Goal: Task Accomplishment & Management: Manage account settings

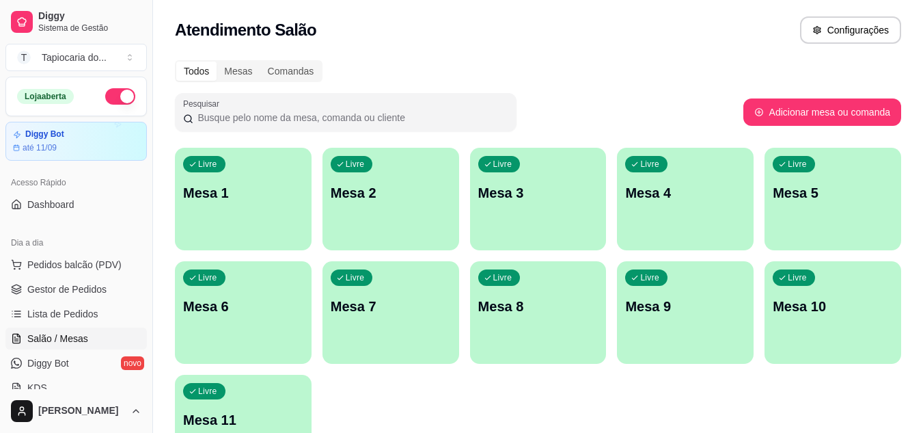
click at [409, 306] on p "Mesa 7" at bounding box center [391, 306] width 120 height 19
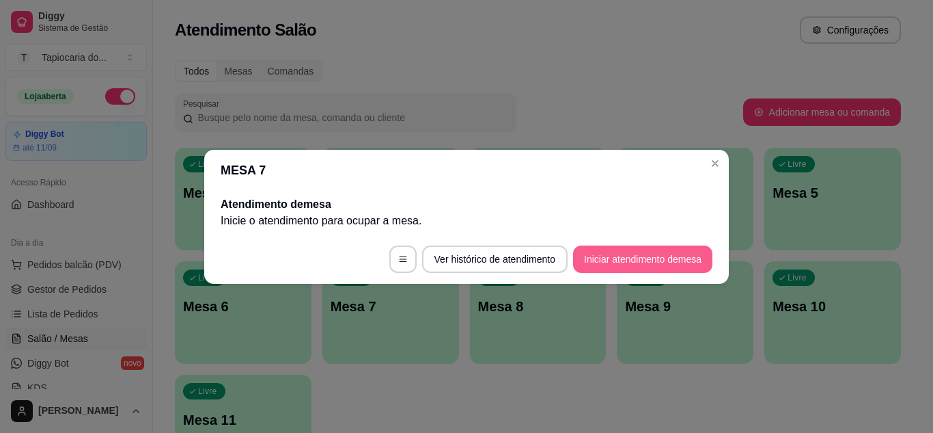
click at [638, 258] on button "Iniciar atendimento de mesa" at bounding box center [642, 258] width 139 height 27
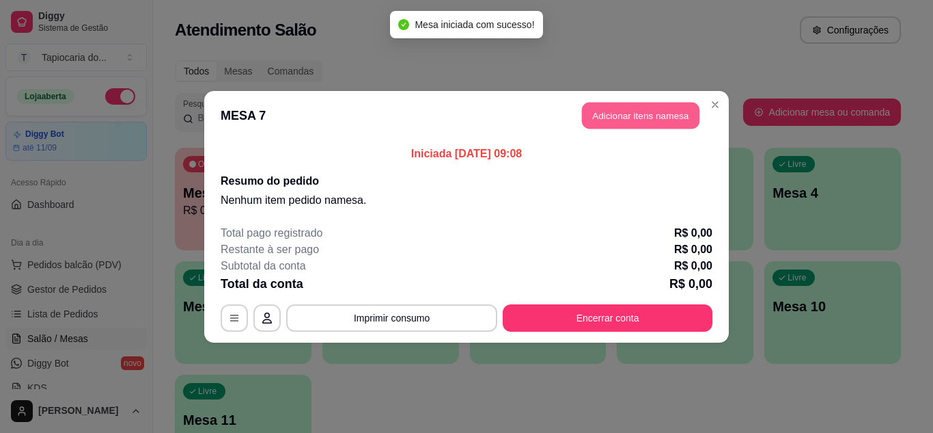
click at [682, 116] on button "Adicionar itens na mesa" at bounding box center [641, 115] width 118 height 27
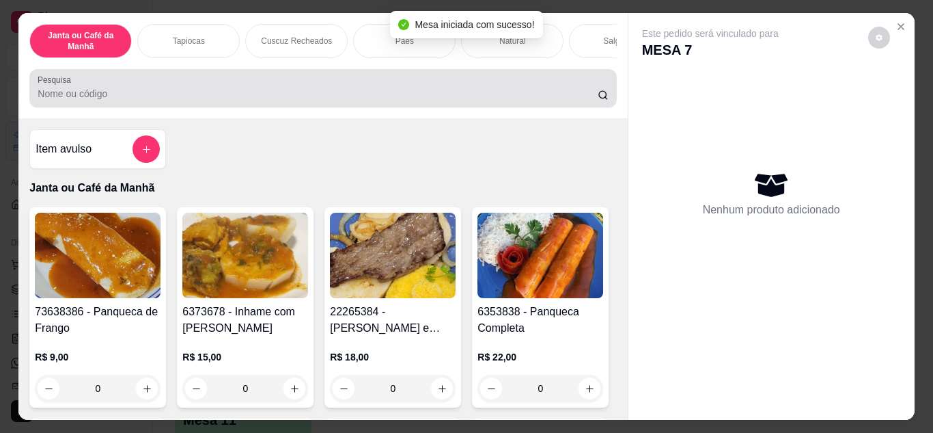
click at [411, 86] on div at bounding box center [323, 87] width 571 height 27
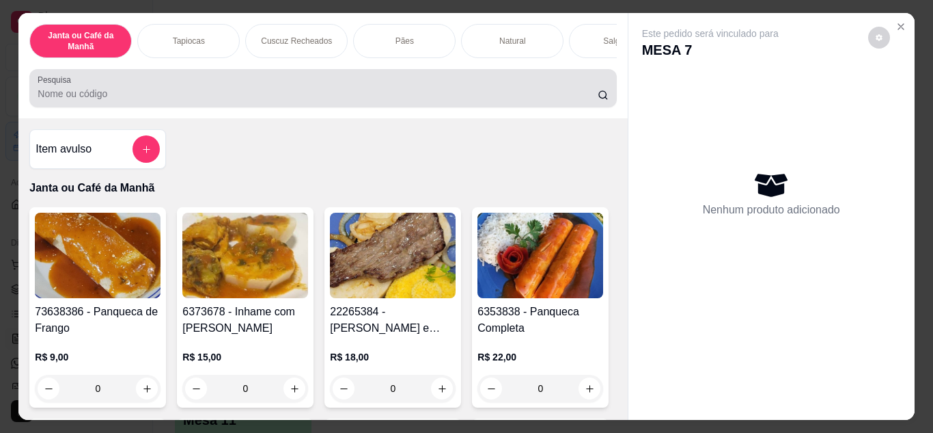
click at [411, 86] on div at bounding box center [323, 87] width 571 height 27
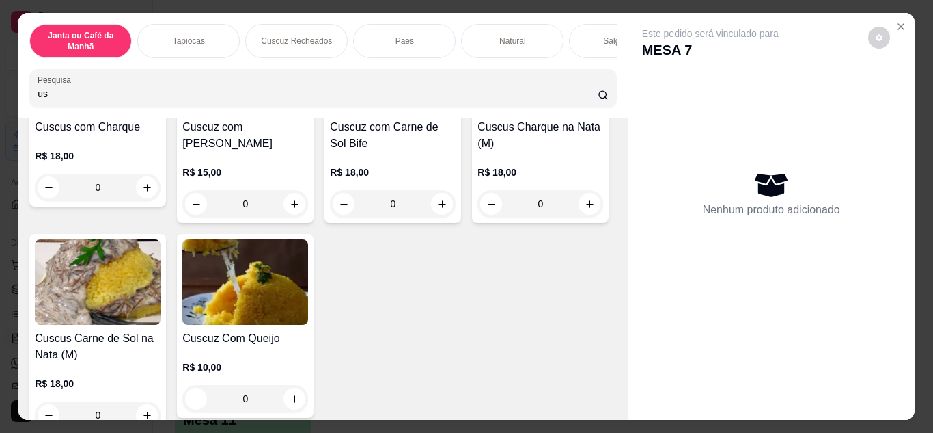
scroll to position [615, 0]
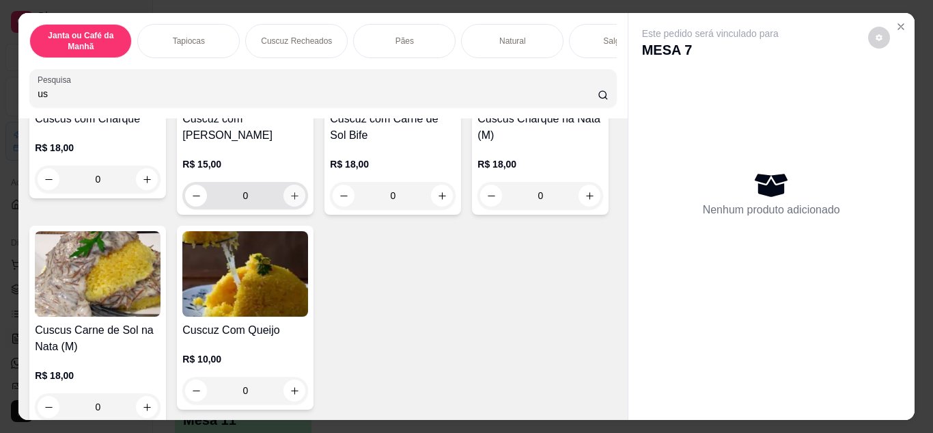
type input "us"
click at [290, 201] on icon "increase-product-quantity" at bounding box center [295, 196] width 10 height 10
type input "1"
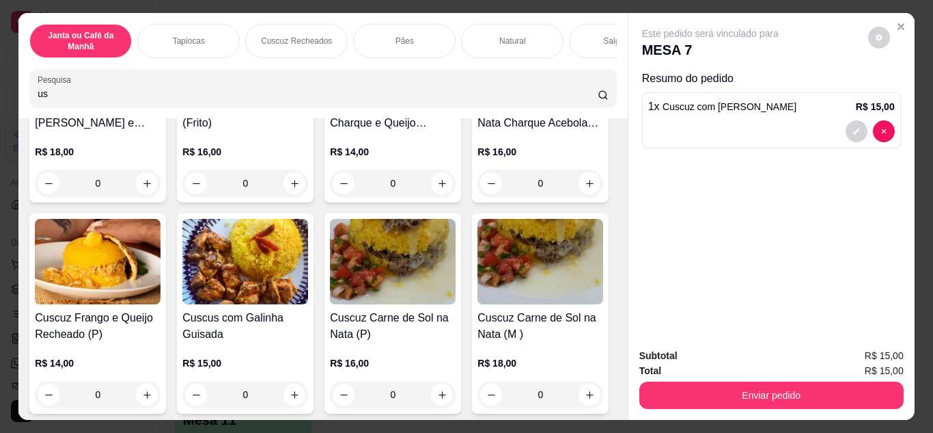
scroll to position [0, 0]
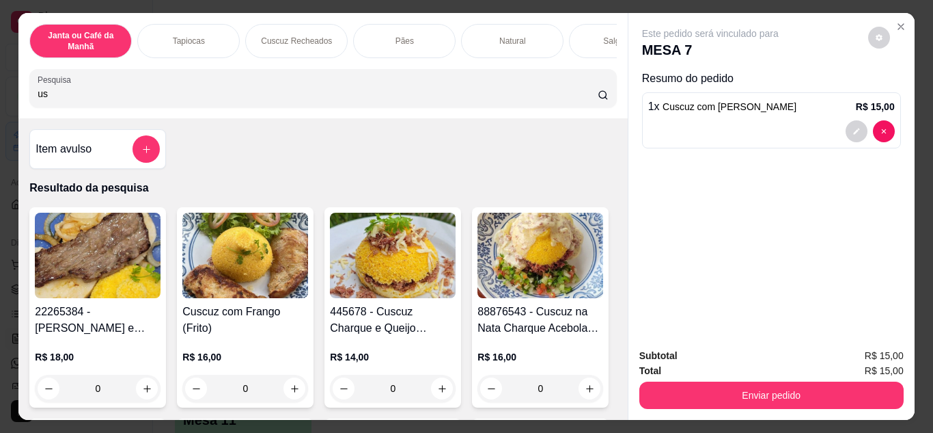
drag, startPoint x: 316, startPoint y: 96, endPoint x: 0, endPoint y: 84, distance: 315.9
click at [0, 84] on div "Janta ou Café da Manhã Tapiocas Cuscuz Recheados Pães Natural Salgados Tapiocas…" at bounding box center [466, 216] width 933 height 433
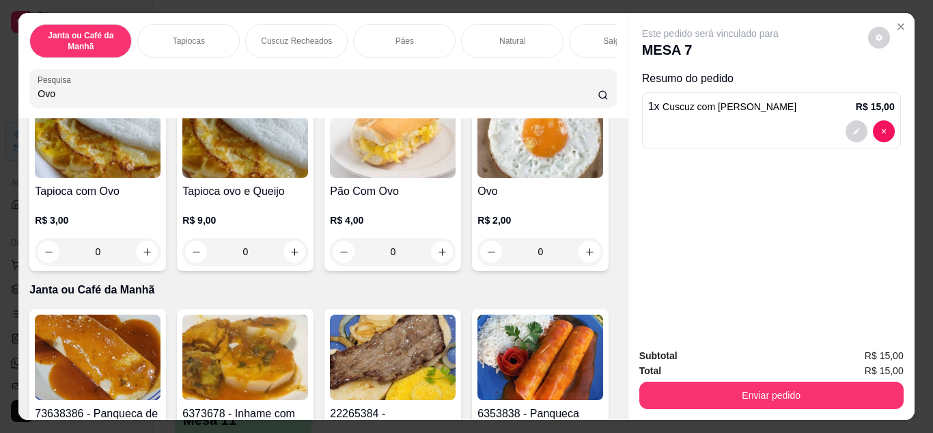
scroll to position [273, 0]
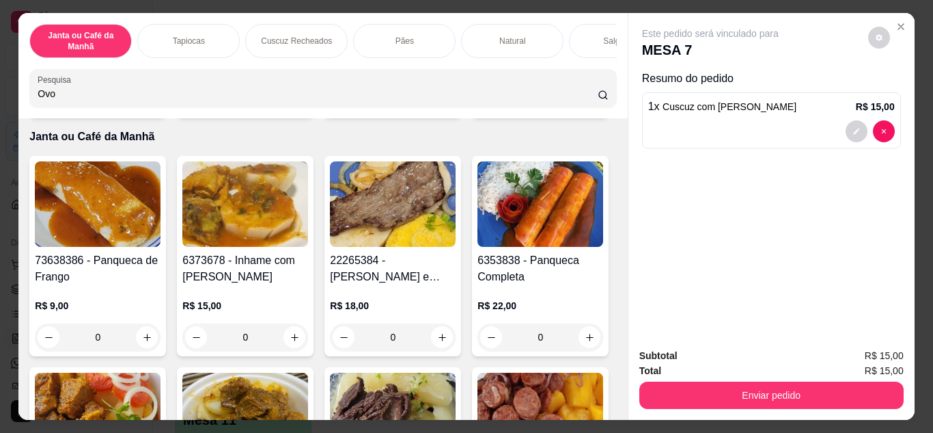
type input "Ovo"
click at [585, 104] on icon "increase-product-quantity" at bounding box center [590, 99] width 10 height 10
type input "1"
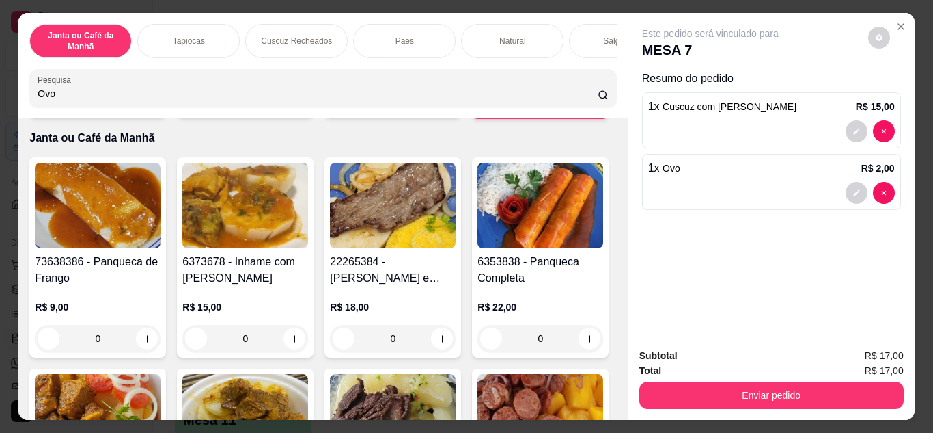
drag, startPoint x: 162, startPoint y: 94, endPoint x: 0, endPoint y: 120, distance: 164.1
click at [0, 120] on div "Janta ou Café da Manhã Tapiocas Cuscuz Recheados Pães Natural Salgados Tapiocas…" at bounding box center [466, 216] width 933 height 433
drag, startPoint x: 0, startPoint y: 113, endPoint x: 4, endPoint y: 102, distance: 12.3
click at [4, 102] on div "Janta ou Café da Manhã Tapiocas Cuscuz Recheados Pães Natural Salgados Tapiocas…" at bounding box center [466, 216] width 933 height 433
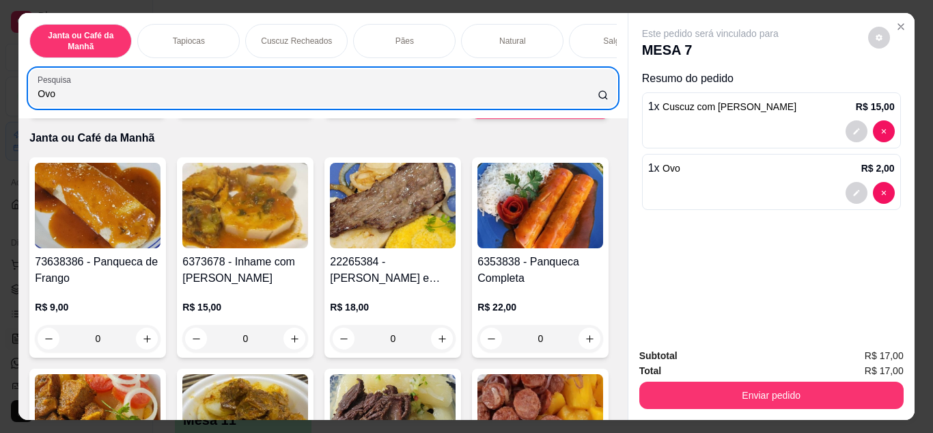
drag, startPoint x: 120, startPoint y: 90, endPoint x: 0, endPoint y: 95, distance: 120.4
click at [0, 95] on div "Janta ou Café da Manhã Tapiocas Cuscuz Recheados Pães Natural Salgados Tapiocas…" at bounding box center [466, 216] width 933 height 433
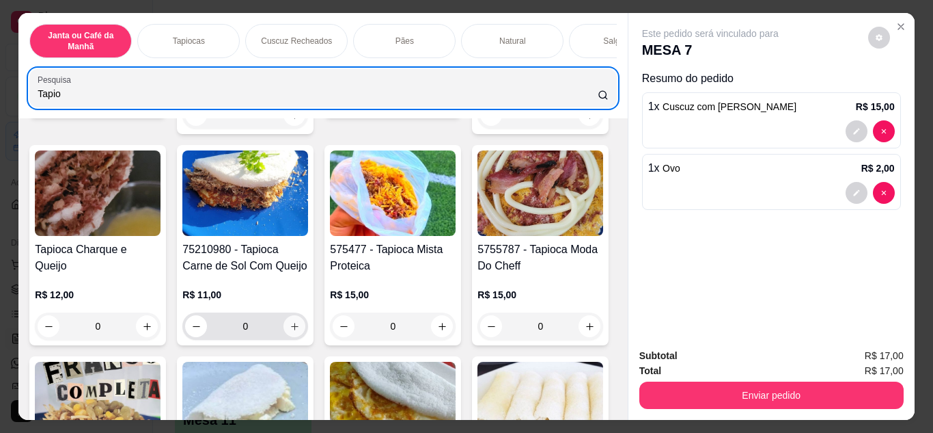
type input "Tapio"
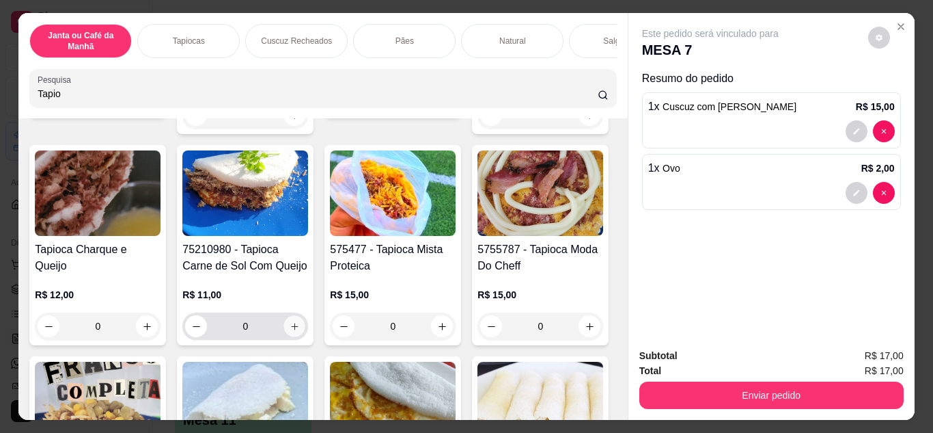
click at [300, 327] on icon "increase-product-quantity" at bounding box center [295, 326] width 10 height 10
type input "1"
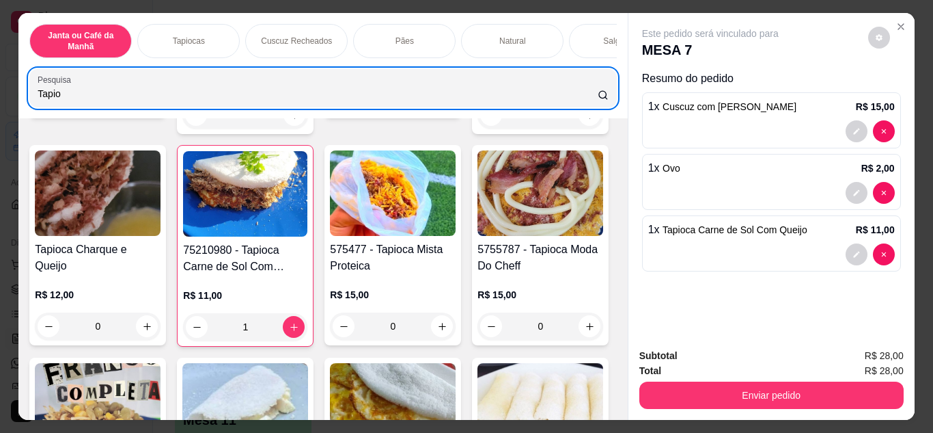
drag, startPoint x: 0, startPoint y: 109, endPoint x: 10, endPoint y: 95, distance: 16.7
click at [0, 103] on div "Janta ou Café da Manhã Tapiocas Cuscuz Recheados Pães Natural Salgados Tapiocas…" at bounding box center [466, 216] width 933 height 433
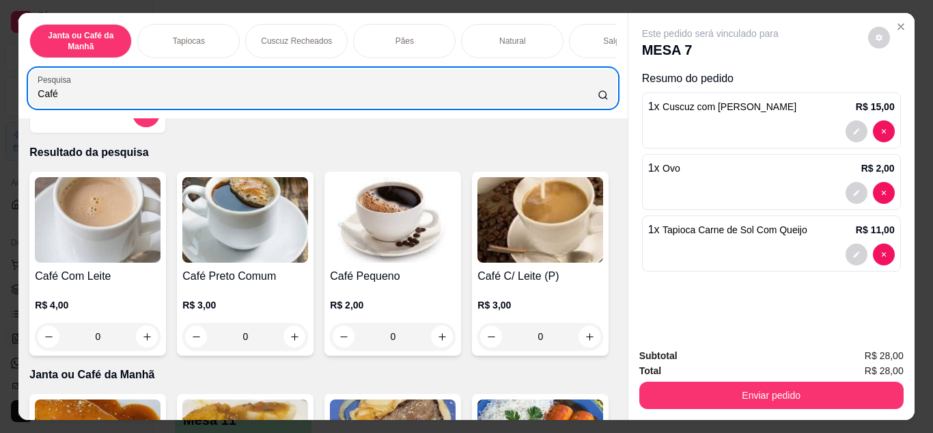
scroll to position [0, 0]
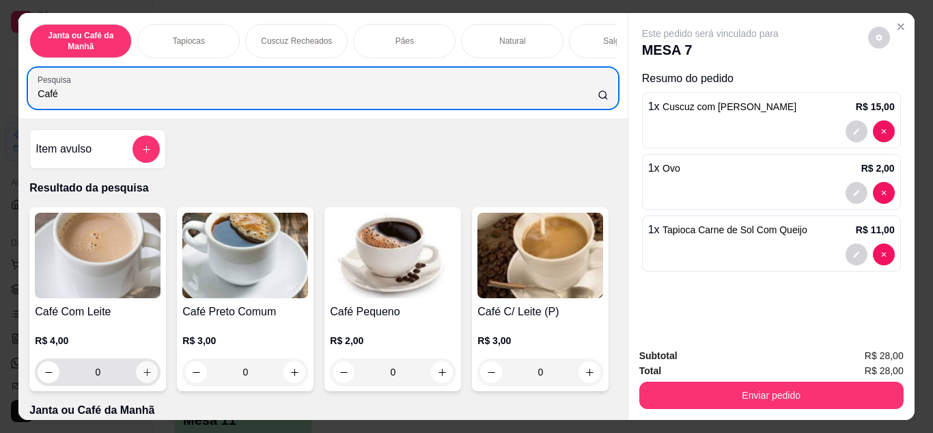
type input "Café"
click at [143, 377] on icon "increase-product-quantity" at bounding box center [147, 372] width 10 height 10
type input "1"
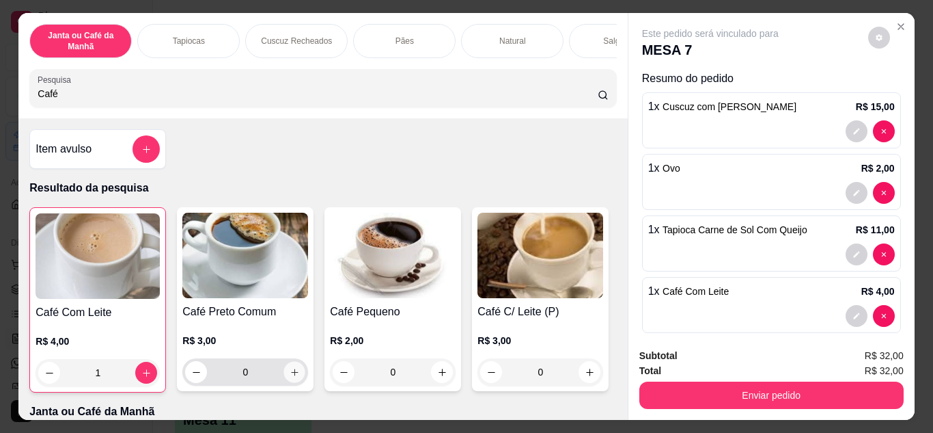
click at [294, 377] on icon "increase-product-quantity" at bounding box center [295, 372] width 10 height 10
type input "1"
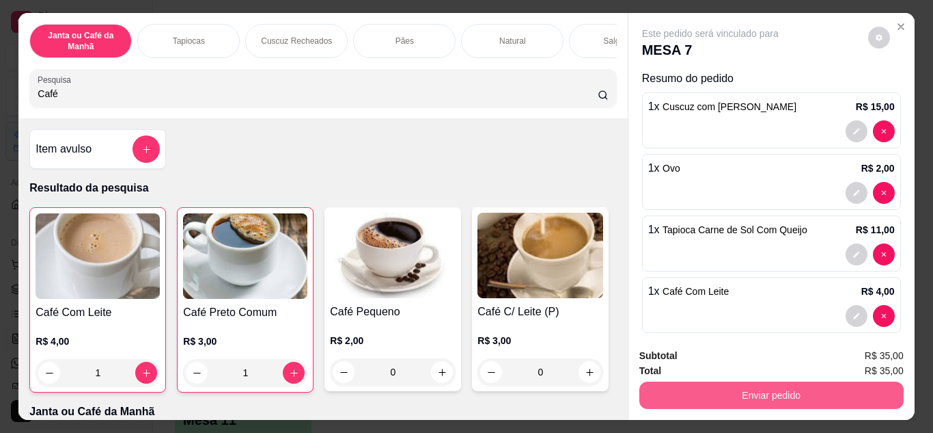
click at [846, 384] on button "Enviar pedido" at bounding box center [772, 394] width 264 height 27
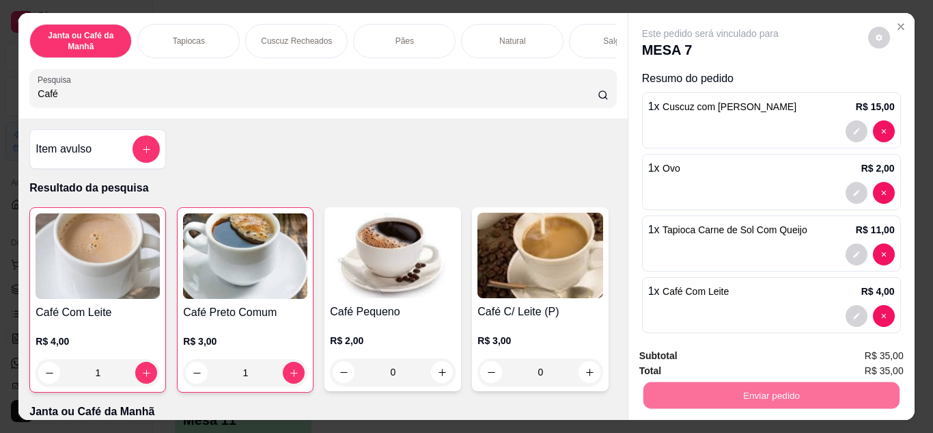
click at [715, 361] on button "Não registrar e enviar pedido" at bounding box center [726, 356] width 138 height 25
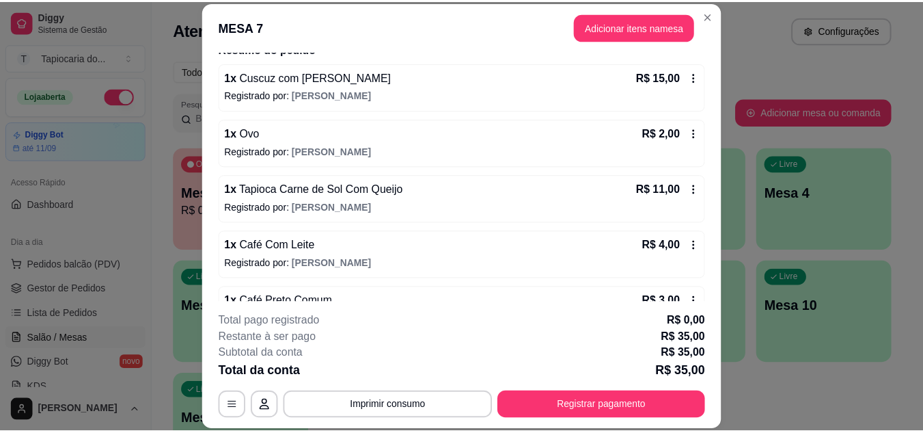
scroll to position [156, 0]
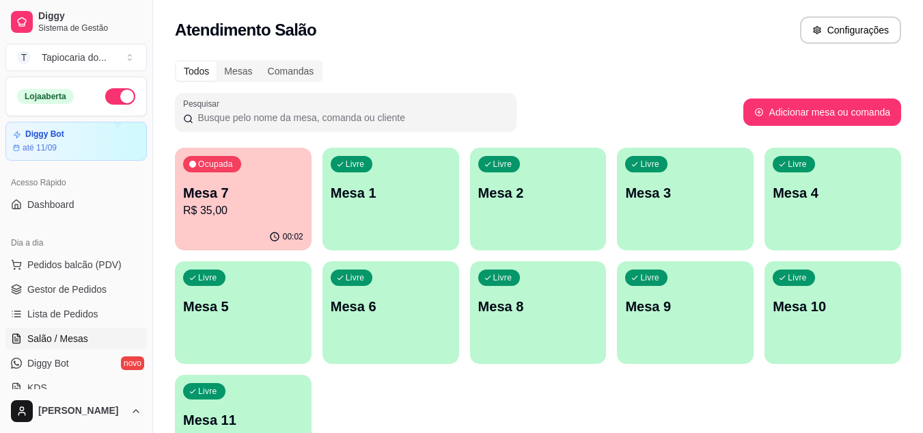
click at [211, 212] on p "R$ 35,00" at bounding box center [243, 210] width 120 height 16
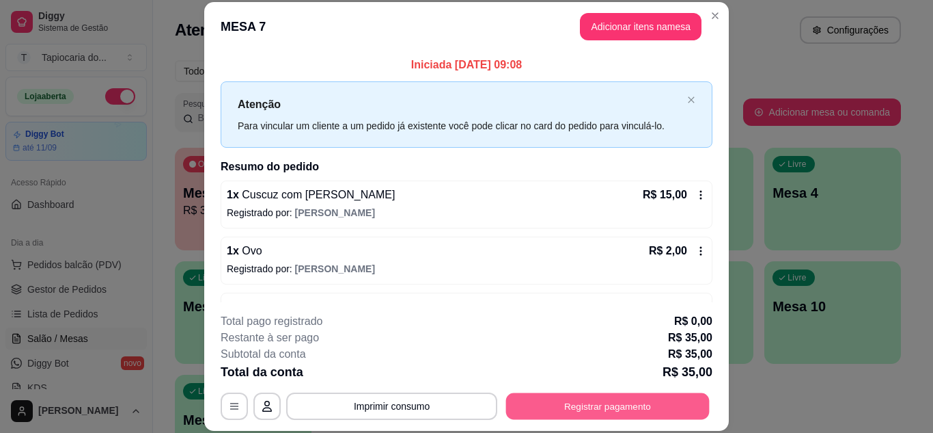
click at [615, 397] on button "Registrar pagamento" at bounding box center [608, 405] width 204 height 27
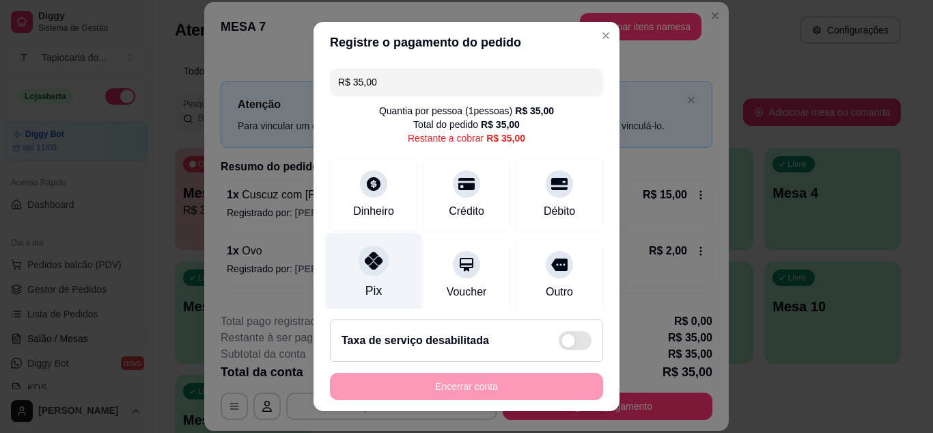
click at [368, 287] on div "Pix" at bounding box center [374, 291] width 16 height 18
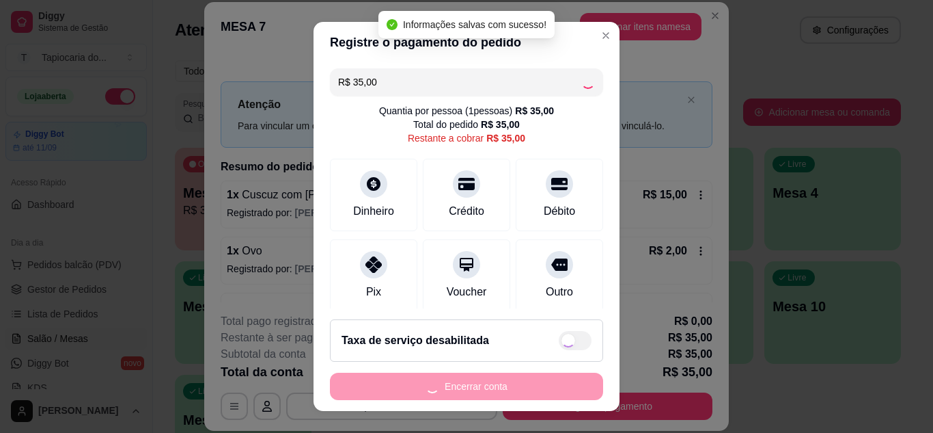
type input "R$ 0,00"
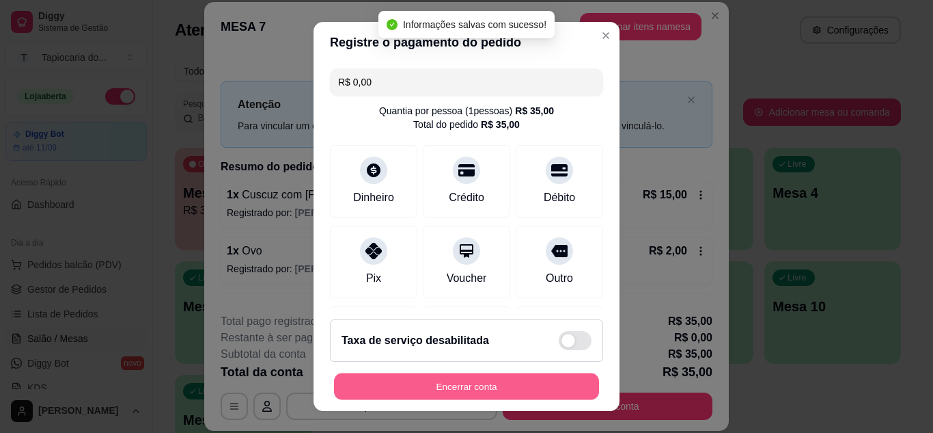
click at [467, 392] on button "Encerrar conta" at bounding box center [466, 386] width 265 height 27
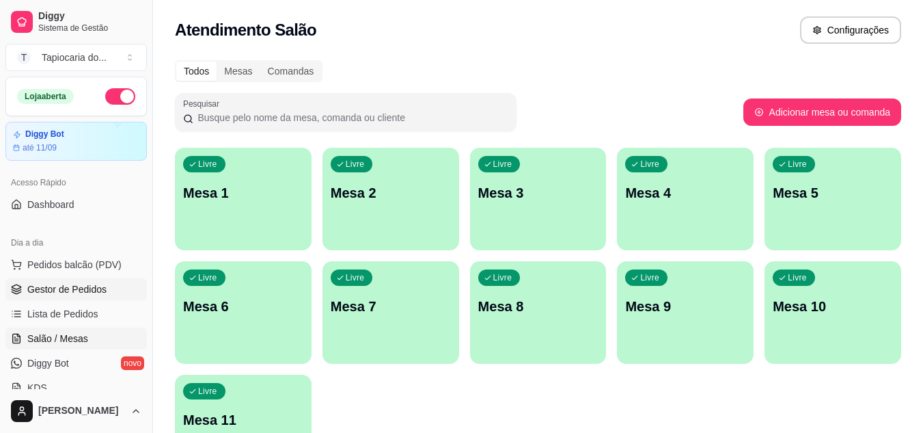
drag, startPoint x: 69, startPoint y: 299, endPoint x: 90, endPoint y: 290, distance: 22.6
click at [71, 299] on link "Gestor de Pedidos" at bounding box center [75, 289] width 141 height 22
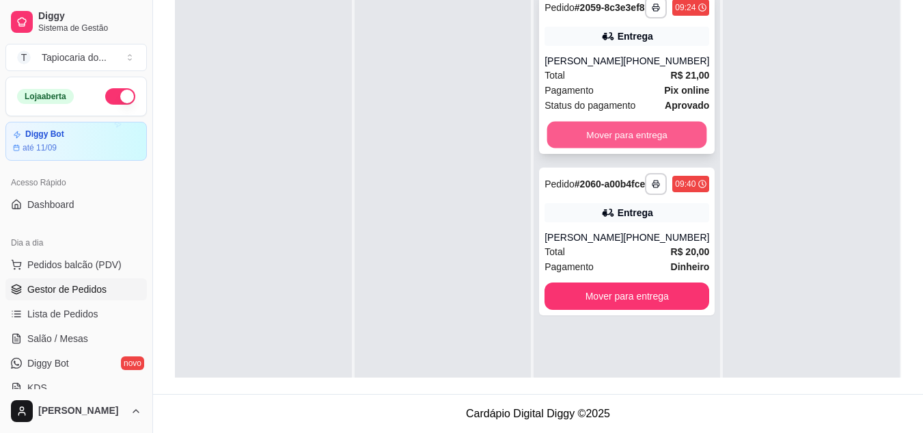
click at [637, 143] on button "Mover para entrega" at bounding box center [627, 135] width 160 height 27
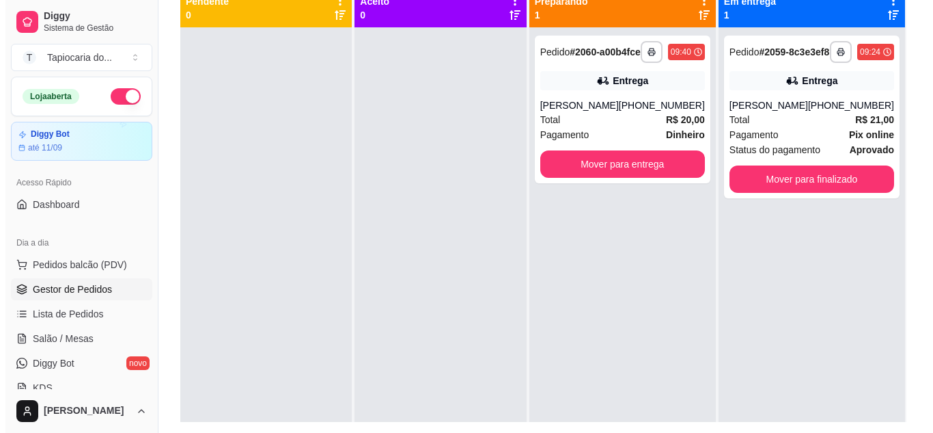
scroll to position [140, 0]
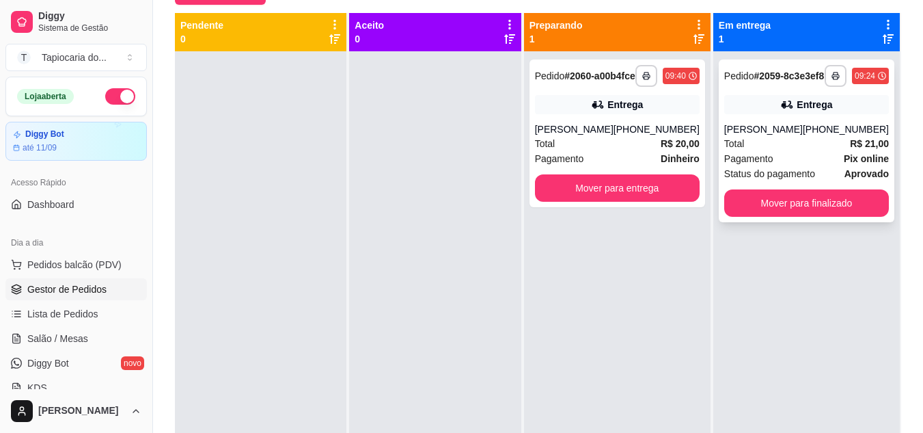
click at [786, 134] on div "[PERSON_NAME]" at bounding box center [763, 129] width 79 height 14
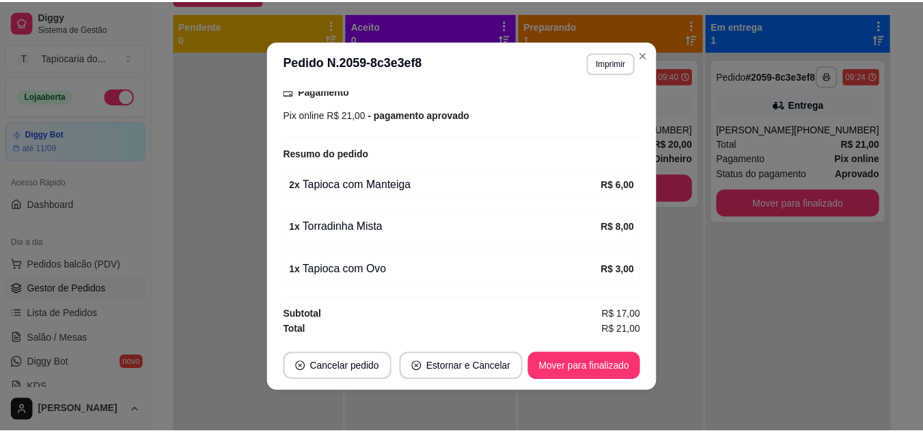
scroll to position [3, 0]
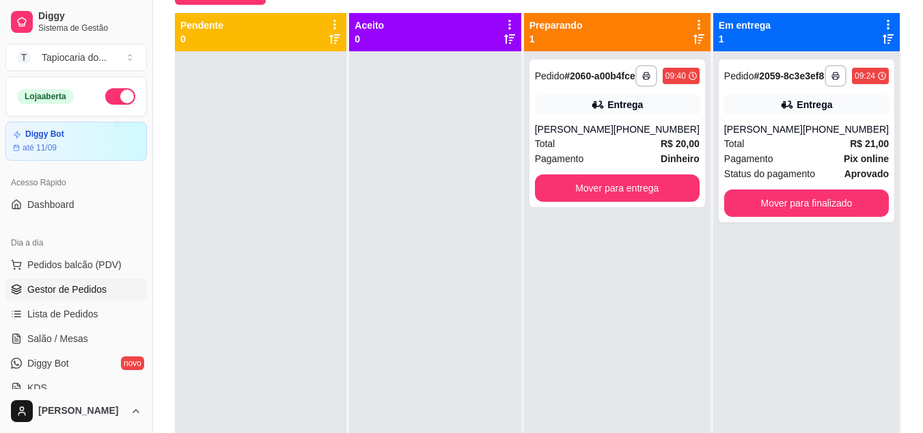
click at [745, 333] on div "**********" at bounding box center [806, 267] width 187 height 433
click at [642, 190] on button "Mover para entrega" at bounding box center [617, 188] width 160 height 27
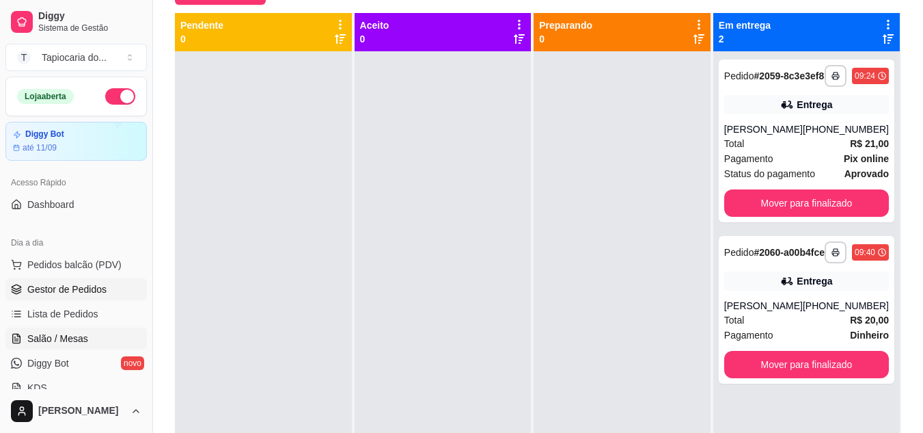
click at [50, 343] on span "Salão / Mesas" at bounding box center [57, 338] width 61 height 14
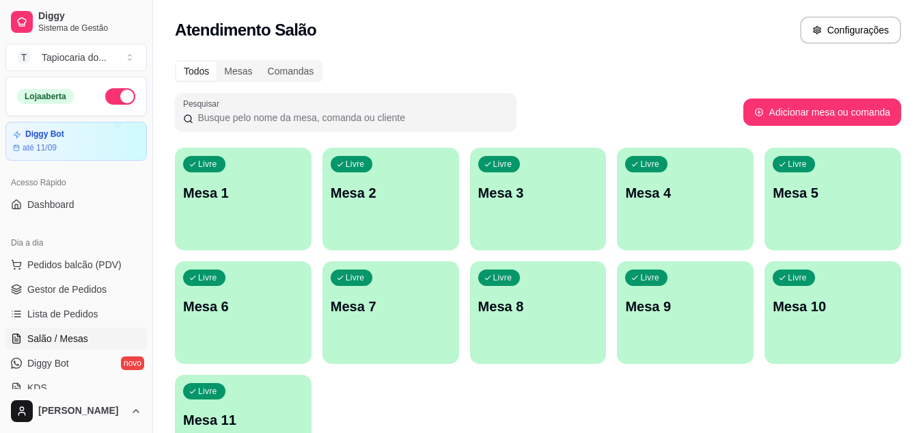
click at [495, 228] on div "Livre Mesa 3" at bounding box center [538, 191] width 137 height 86
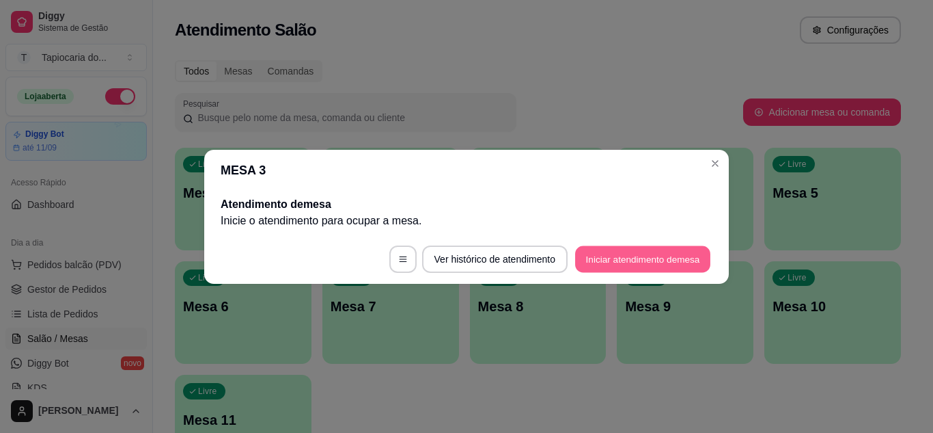
click at [645, 262] on button "Iniciar atendimento de mesa" at bounding box center [642, 258] width 135 height 27
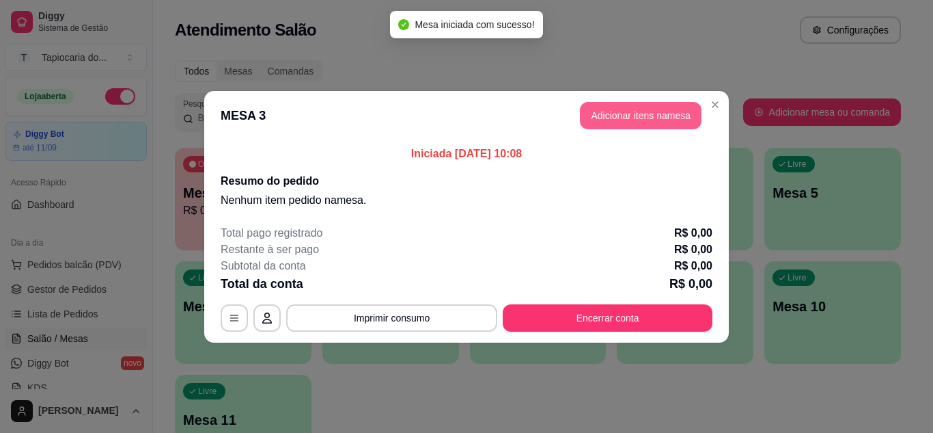
click at [642, 123] on button "Adicionar itens na mesa" at bounding box center [641, 115] width 122 height 27
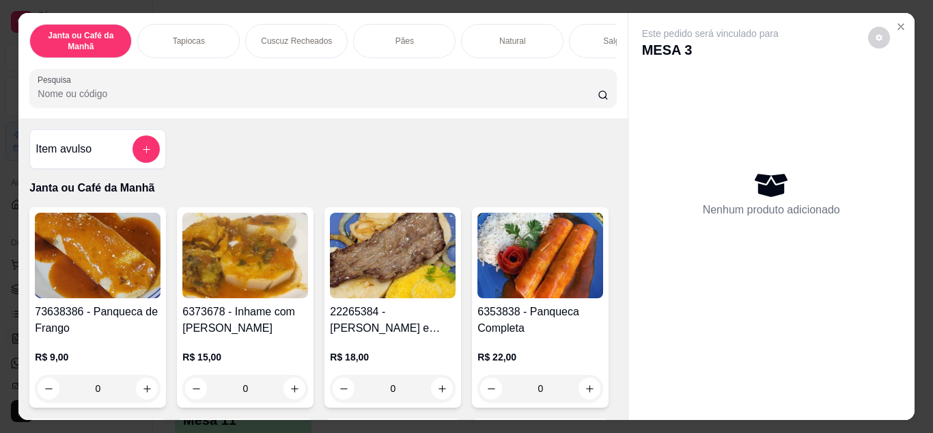
click at [148, 139] on div "Item avulso" at bounding box center [97, 149] width 137 height 40
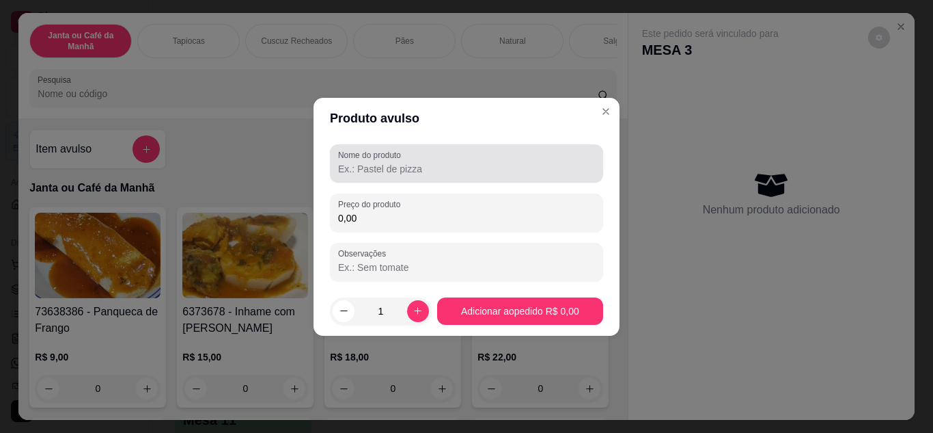
click at [407, 169] on input "Nome do produto" at bounding box center [466, 169] width 257 height 14
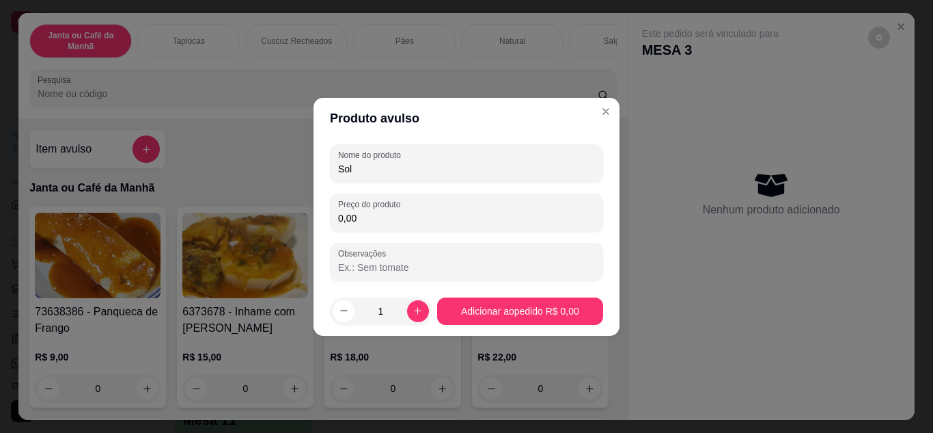
type input "Sol"
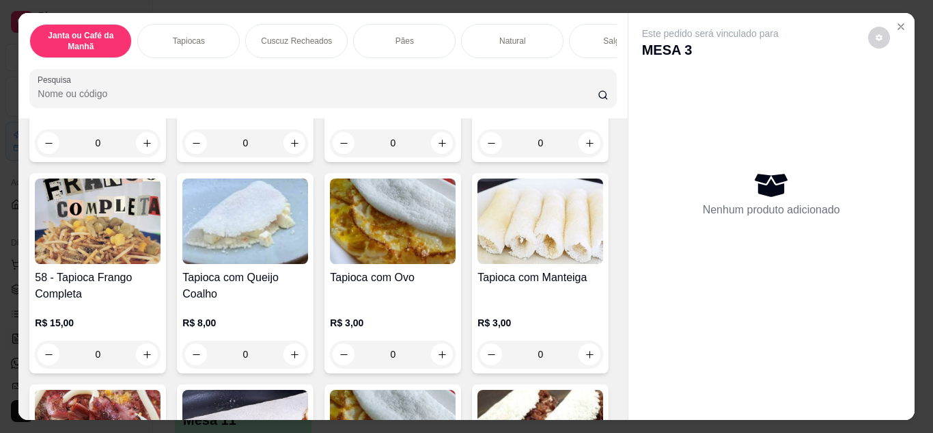
scroll to position [1093, 0]
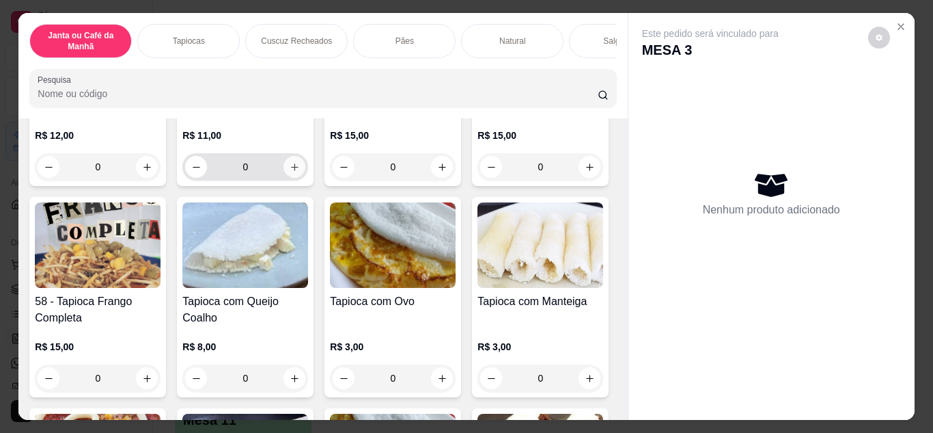
click at [300, 172] on icon "increase-product-quantity" at bounding box center [295, 167] width 10 height 10
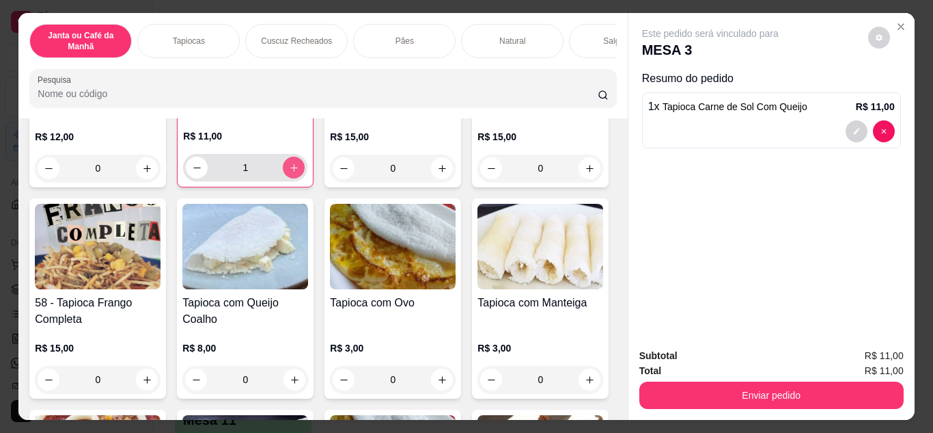
click at [305, 178] on button "increase-product-quantity" at bounding box center [294, 167] width 22 height 22
type input "2"
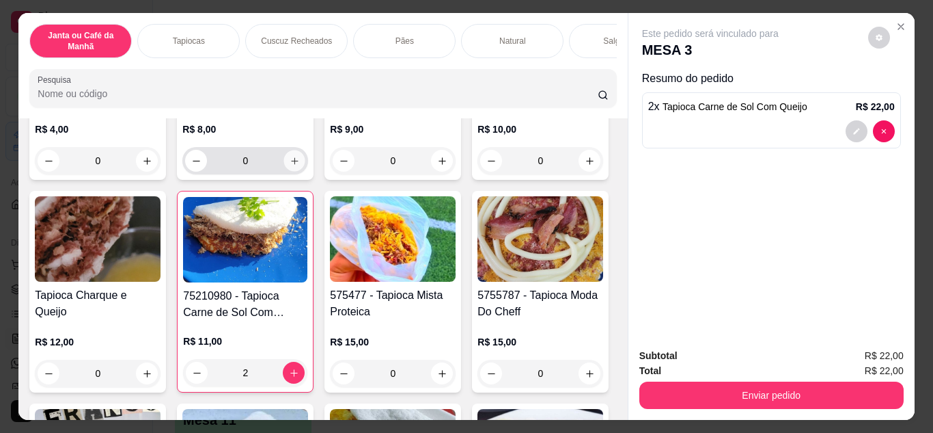
click at [284, 171] on button "increase-product-quantity" at bounding box center [294, 160] width 21 height 21
type input "1"
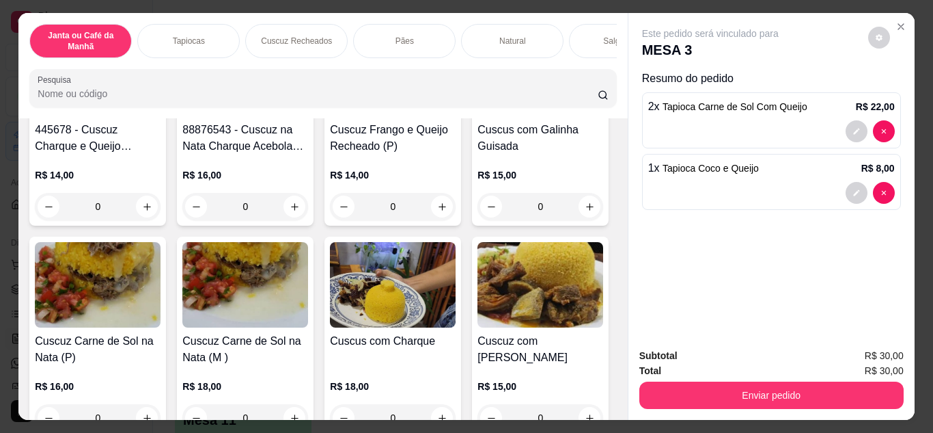
scroll to position [1981, 0]
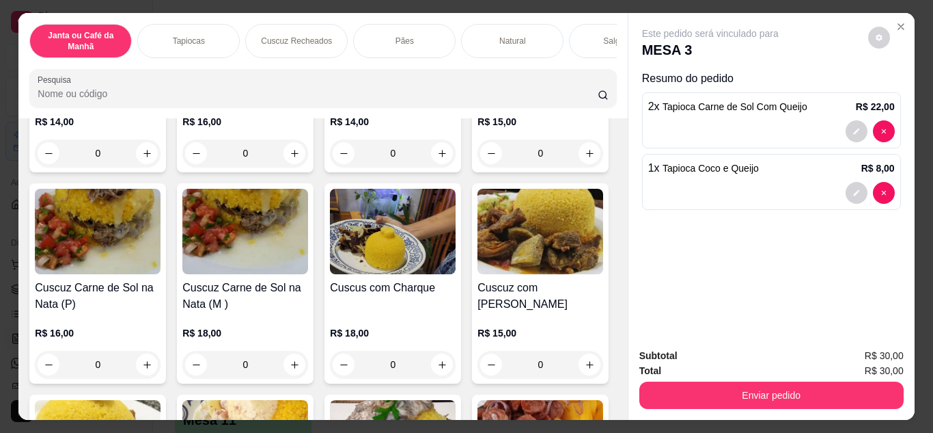
type input "1"
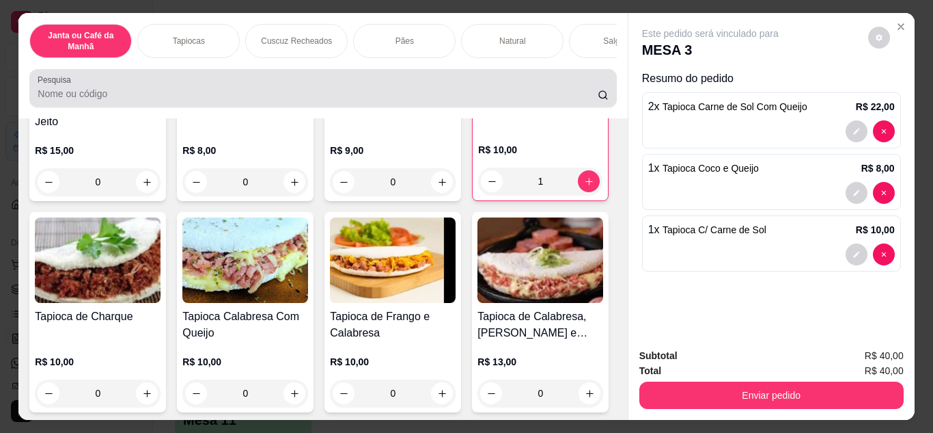
drag, startPoint x: 137, startPoint y: 87, endPoint x: 51, endPoint y: 107, distance: 87.8
click at [51, 102] on div at bounding box center [323, 87] width 571 height 27
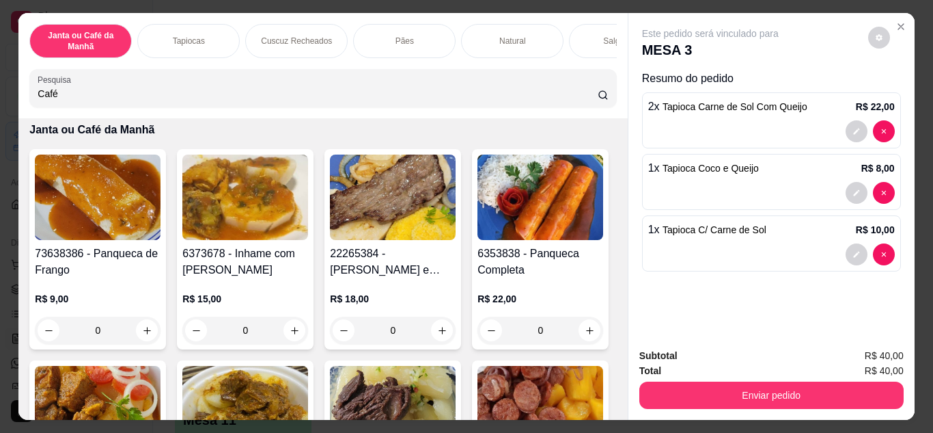
scroll to position [0, 0]
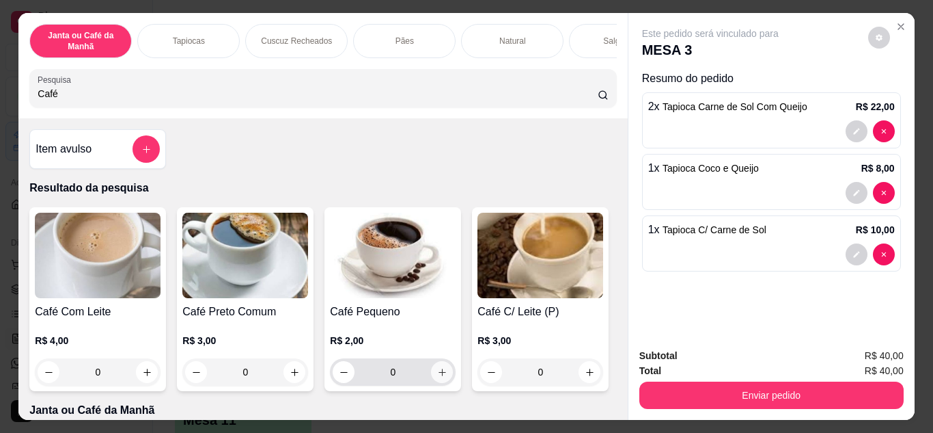
type input "Café"
click at [443, 376] on button "increase-product-quantity" at bounding box center [442, 372] width 22 height 22
type input "1"
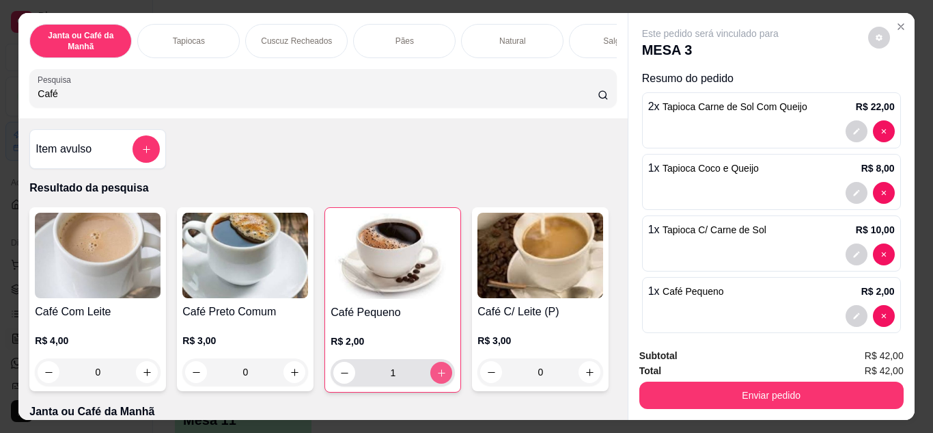
click at [443, 376] on button "increase-product-quantity" at bounding box center [441, 372] width 22 height 22
type input "2"
click at [443, 376] on button "increase-product-quantity" at bounding box center [441, 371] width 21 height 21
type input "3"
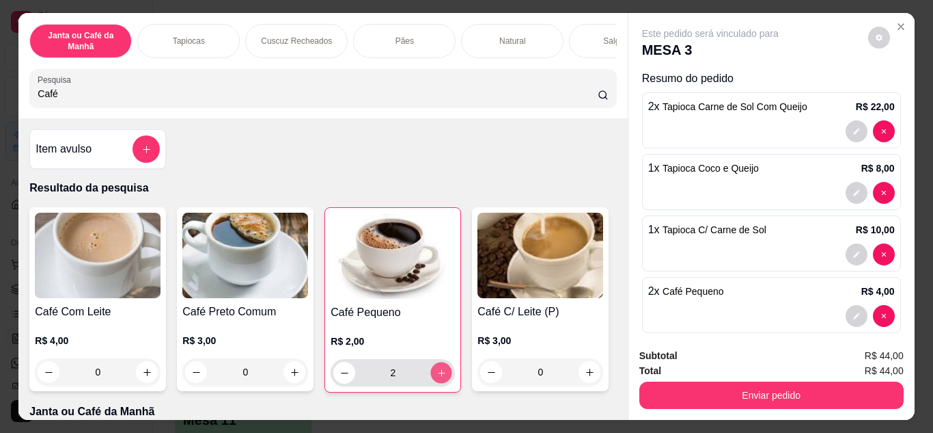
type input "3"
click at [443, 376] on button "increase-product-quantity" at bounding box center [441, 371] width 21 height 21
type input "4"
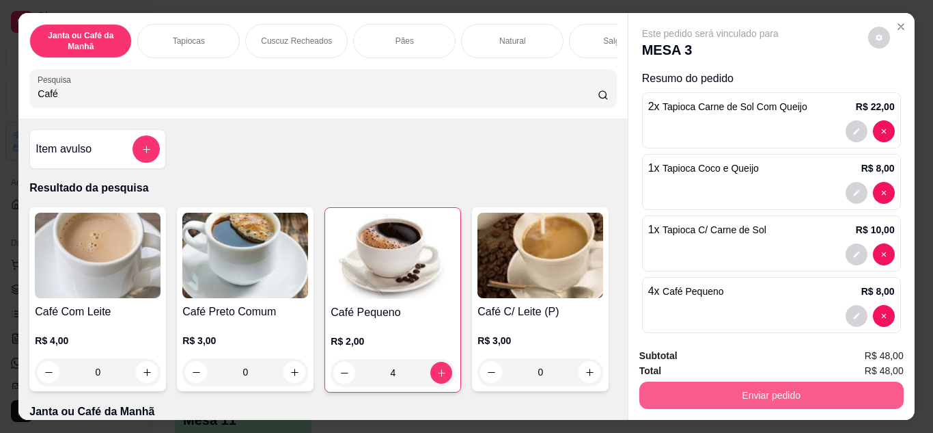
click at [795, 383] on button "Enviar pedido" at bounding box center [772, 394] width 264 height 27
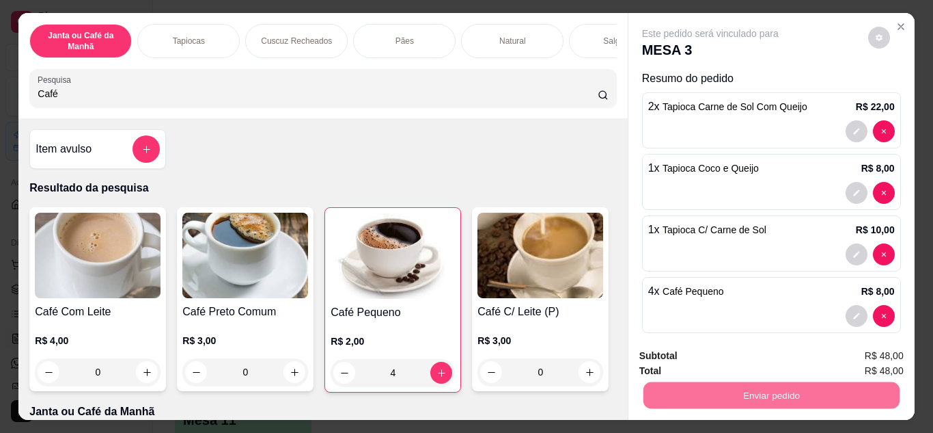
click at [711, 351] on button "Não registrar e enviar pedido" at bounding box center [726, 355] width 138 height 25
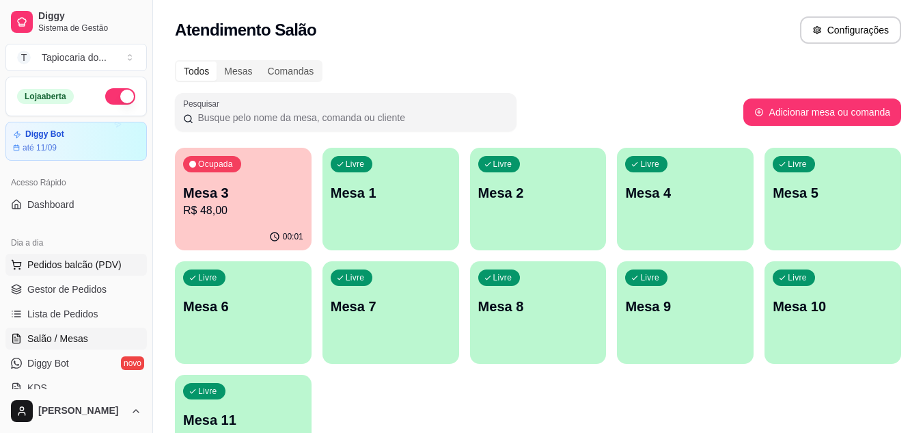
click at [80, 260] on span "Pedidos balcão (PDV)" at bounding box center [74, 265] width 94 height 14
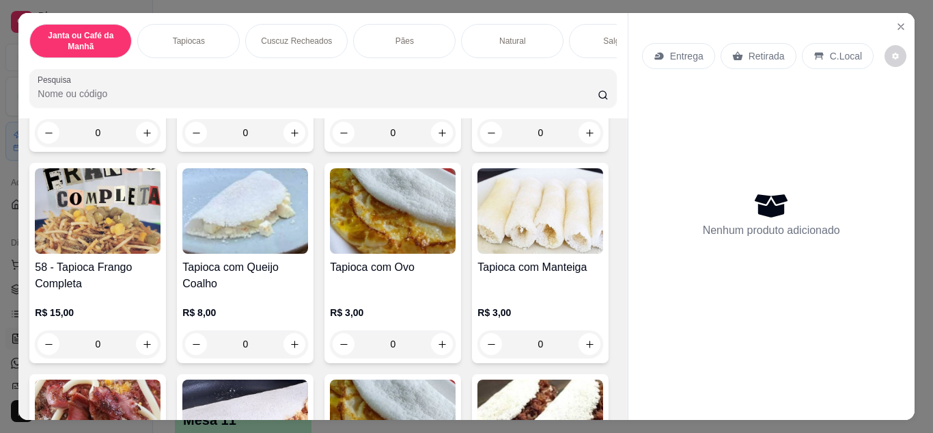
scroll to position [1230, 0]
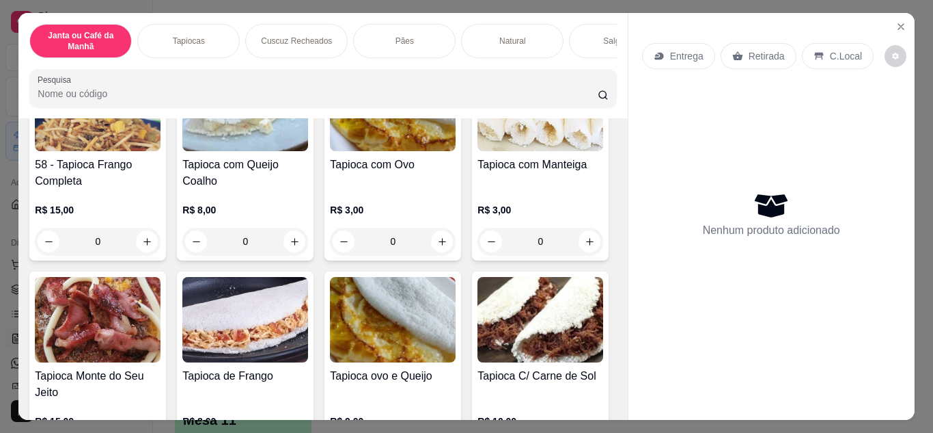
click at [300, 36] on icon "increase-product-quantity" at bounding box center [295, 30] width 10 height 10
type input "1"
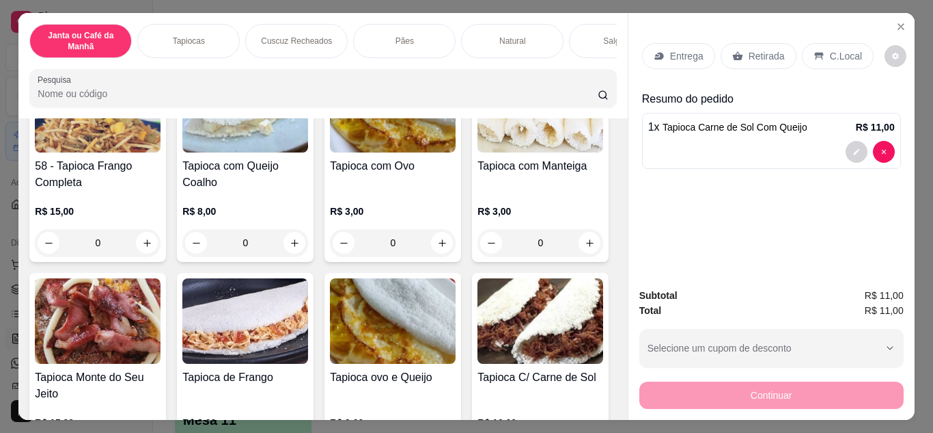
click at [749, 53] on p "Retirada" at bounding box center [767, 56] width 36 height 14
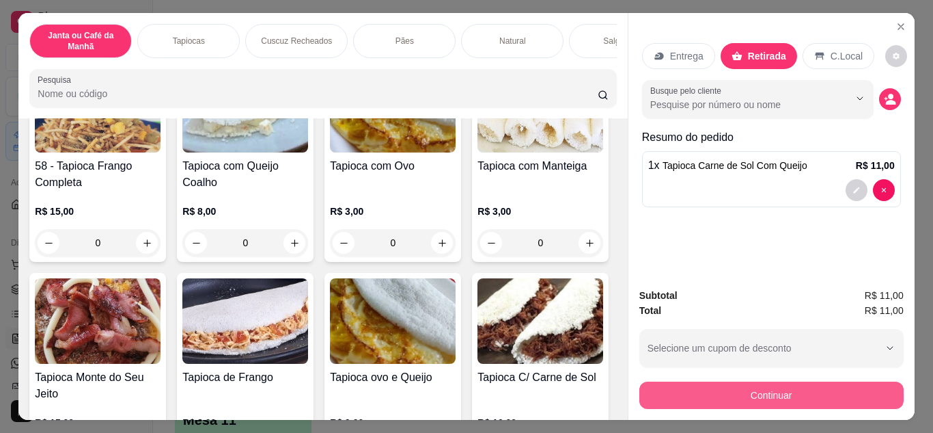
click at [749, 400] on button "Continuar" at bounding box center [772, 394] width 264 height 27
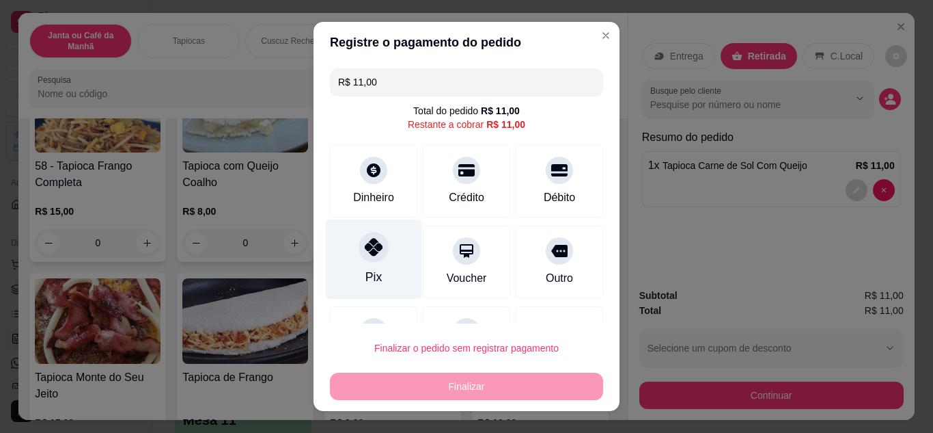
click at [347, 251] on div "Pix" at bounding box center [374, 259] width 96 height 80
type input "R$ 0,00"
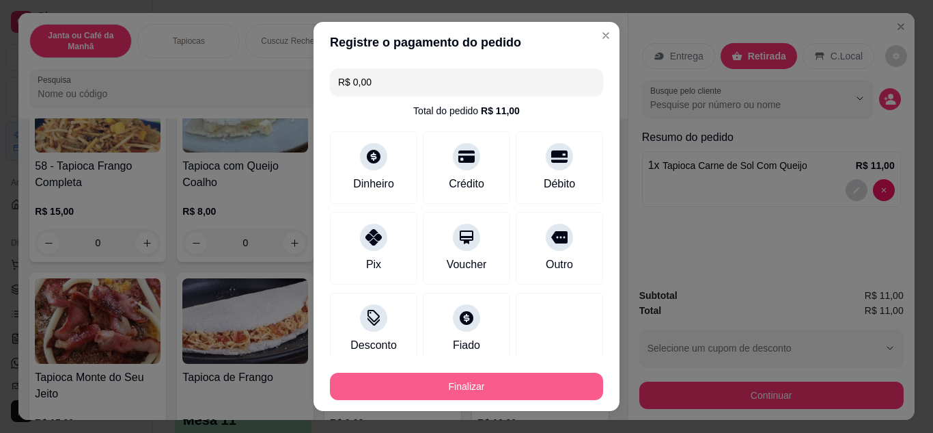
click at [491, 385] on button "Finalizar" at bounding box center [466, 385] width 273 height 27
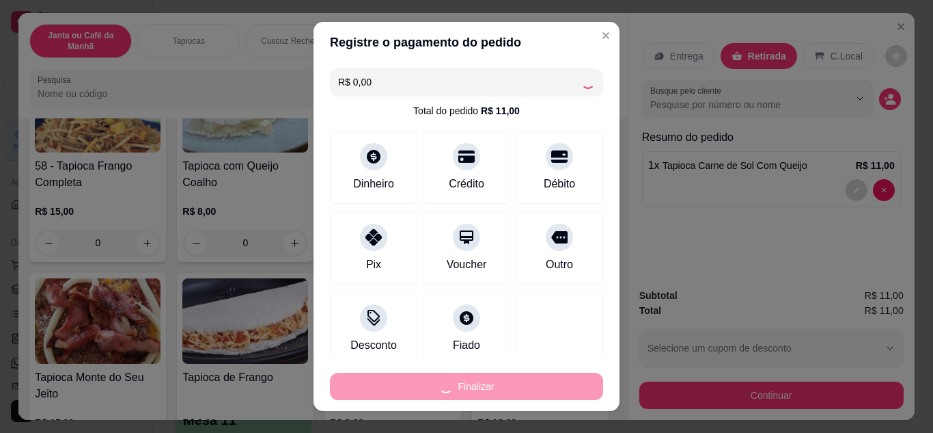
type input "0"
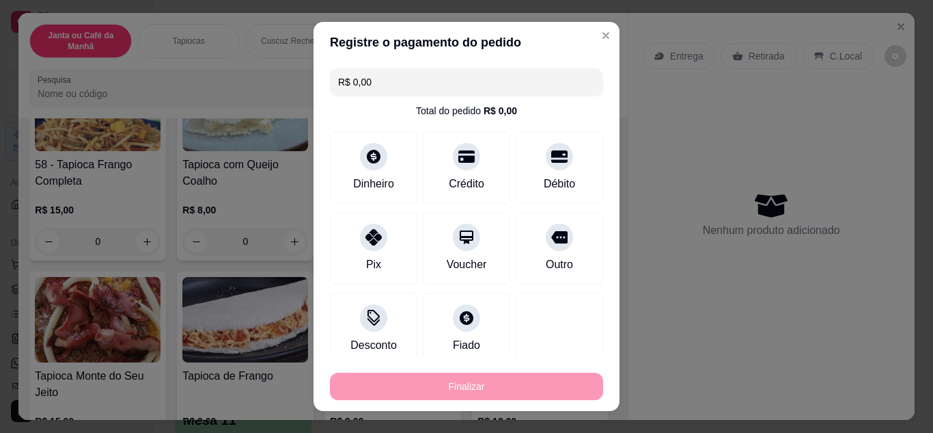
type input "-R$ 11,00"
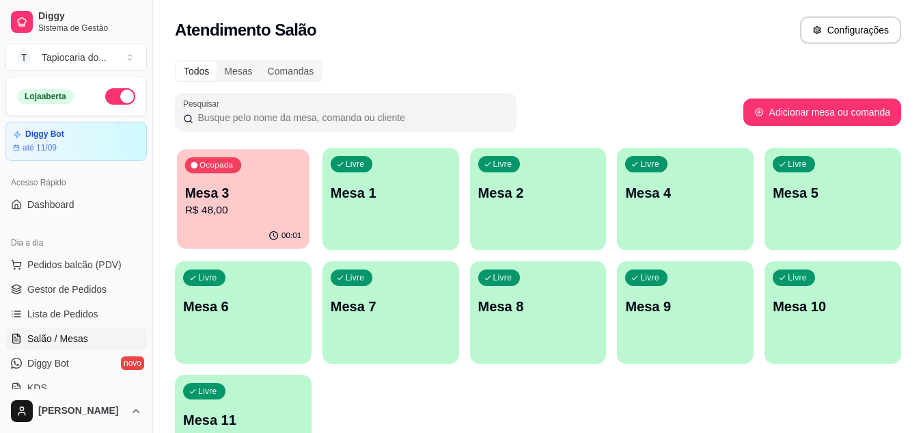
click at [277, 220] on div "Ocupada Mesa 3 R$ 48,00" at bounding box center [243, 186] width 133 height 74
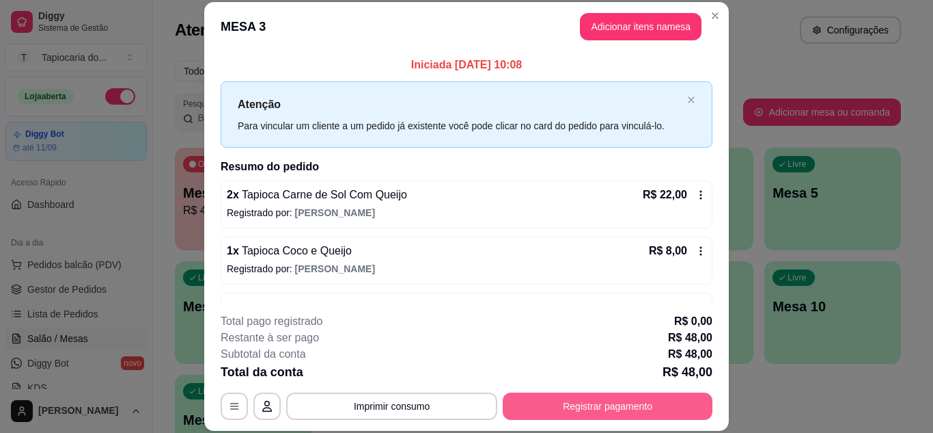
click at [629, 407] on button "Registrar pagamento" at bounding box center [608, 405] width 210 height 27
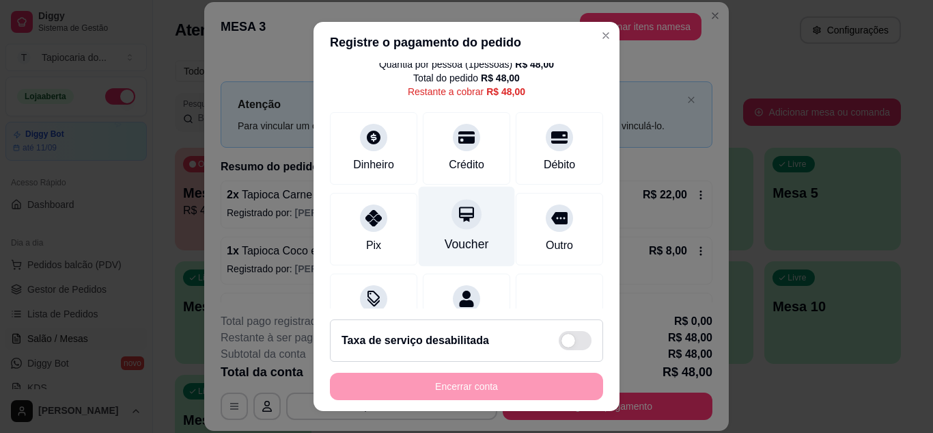
scroll to position [105, 0]
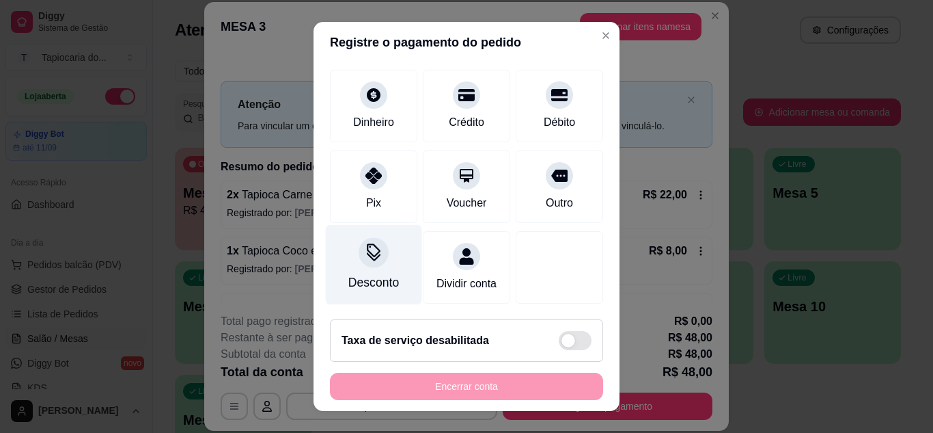
click at [375, 242] on div at bounding box center [374, 252] width 30 height 30
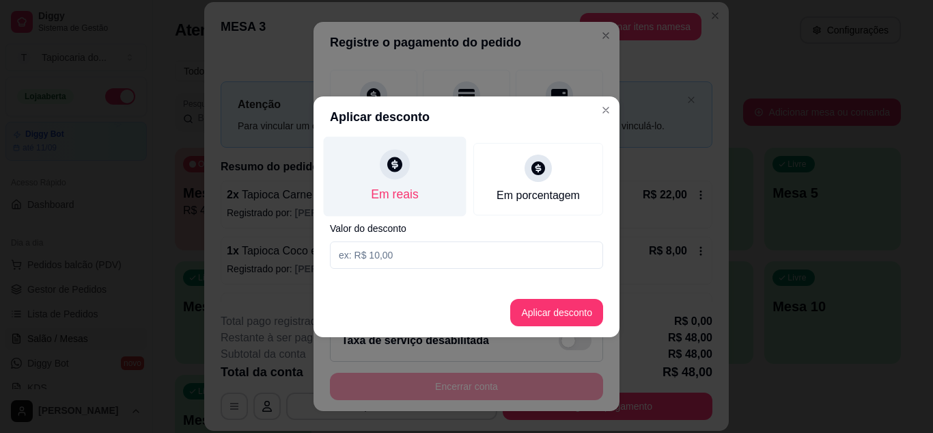
click at [422, 180] on div "Em reais" at bounding box center [395, 176] width 143 height 80
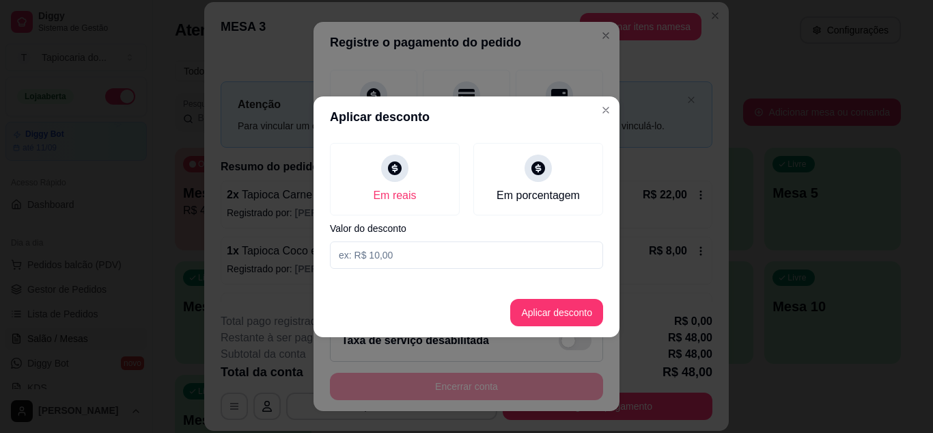
click at [483, 262] on input at bounding box center [466, 254] width 273 height 27
type input "3,00"
click at [566, 300] on button "Aplicar desconto" at bounding box center [557, 312] width 90 height 27
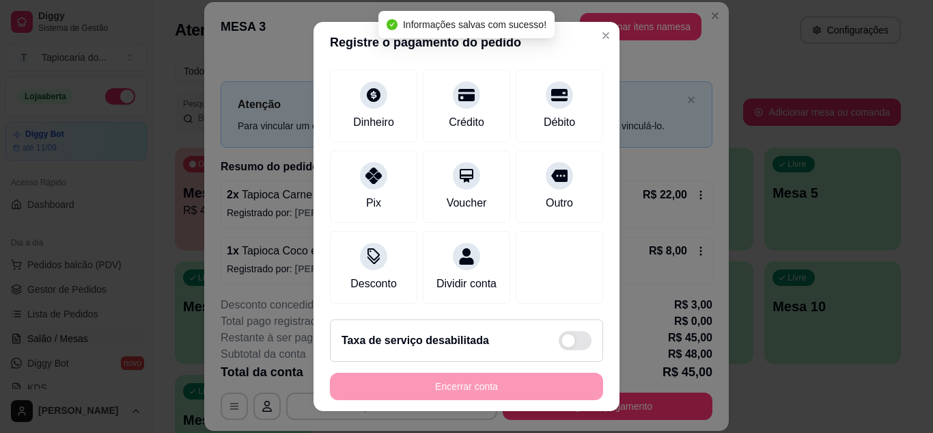
type input "R$ 45,00"
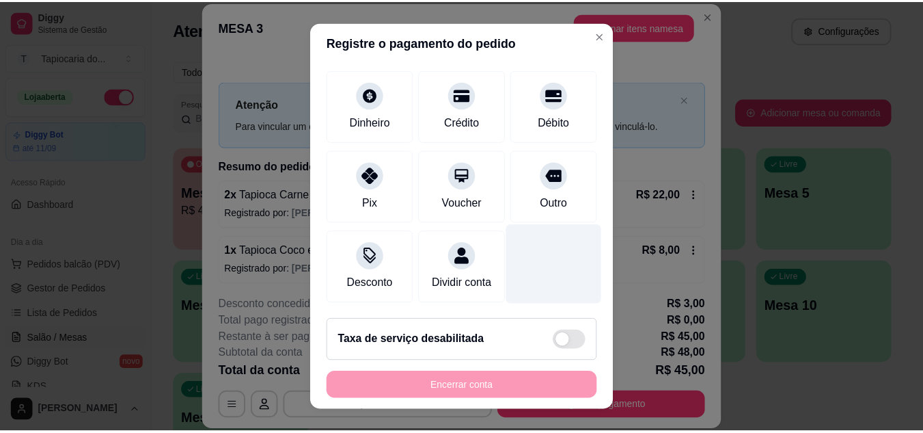
scroll to position [0, 0]
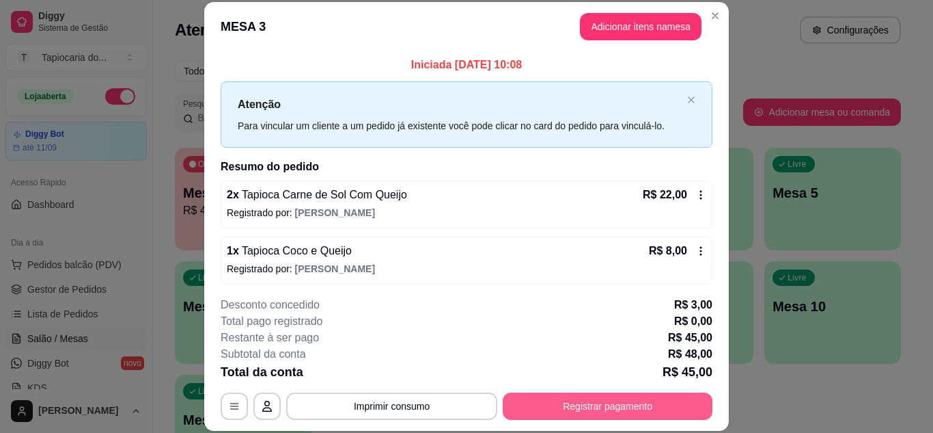
click at [655, 407] on button "Registrar pagamento" at bounding box center [608, 405] width 210 height 27
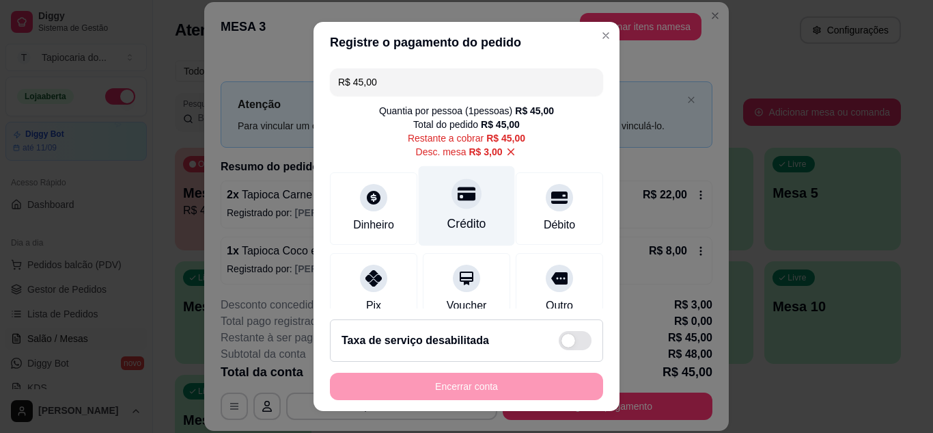
click at [459, 219] on div "Crédito" at bounding box center [467, 224] width 39 height 18
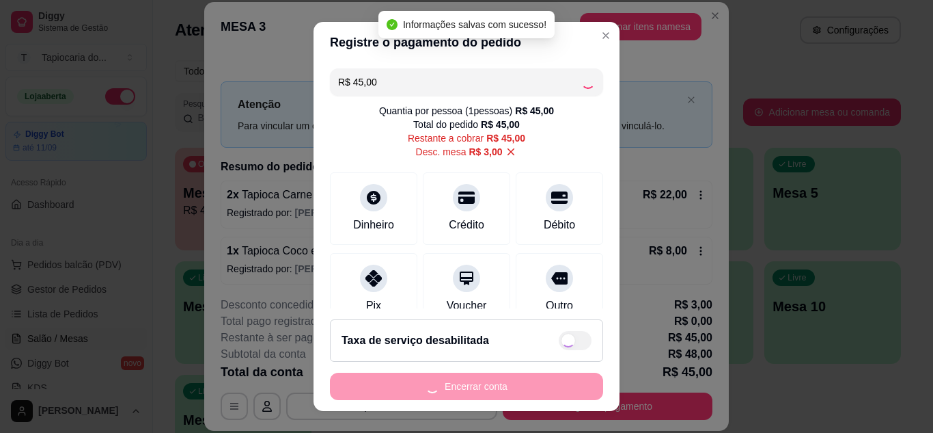
type input "R$ 0,00"
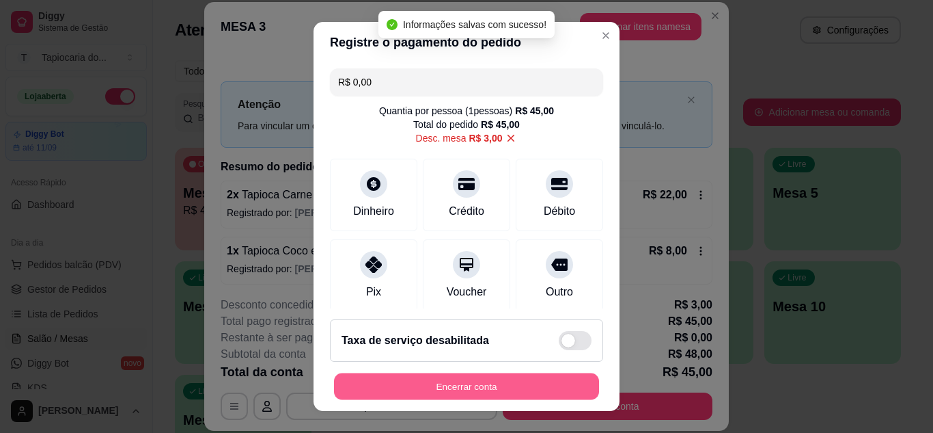
click at [514, 387] on button "Encerrar conta" at bounding box center [466, 386] width 265 height 27
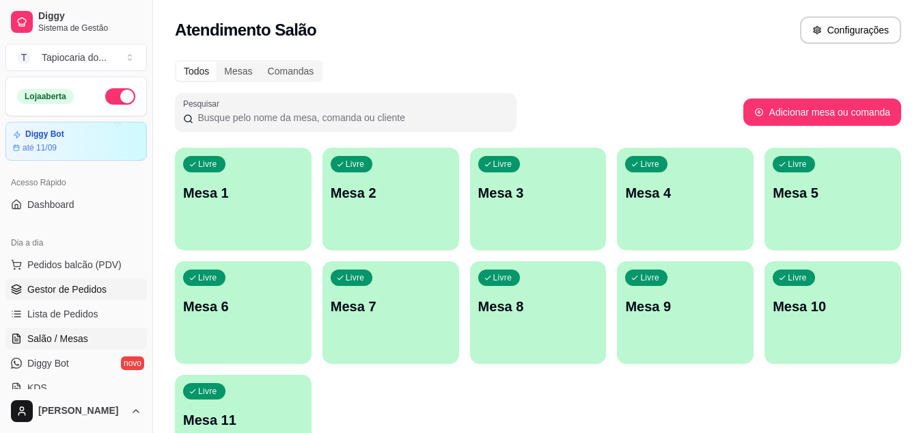
click at [77, 290] on span "Gestor de Pedidos" at bounding box center [66, 289] width 79 height 14
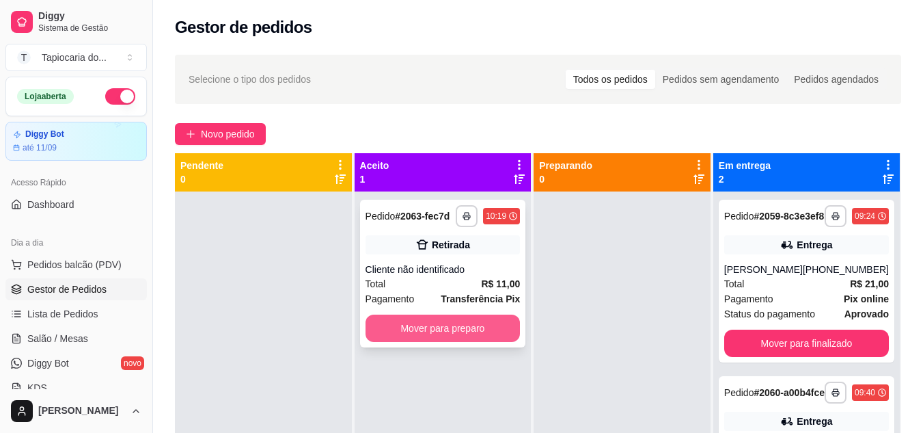
click at [419, 326] on button "Mover para preparo" at bounding box center [443, 327] width 155 height 27
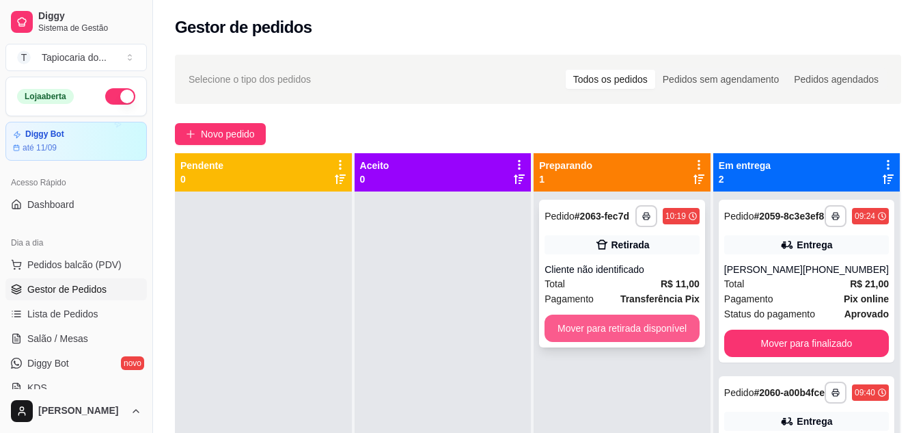
click at [596, 329] on button "Mover para retirada disponível" at bounding box center [622, 327] width 155 height 27
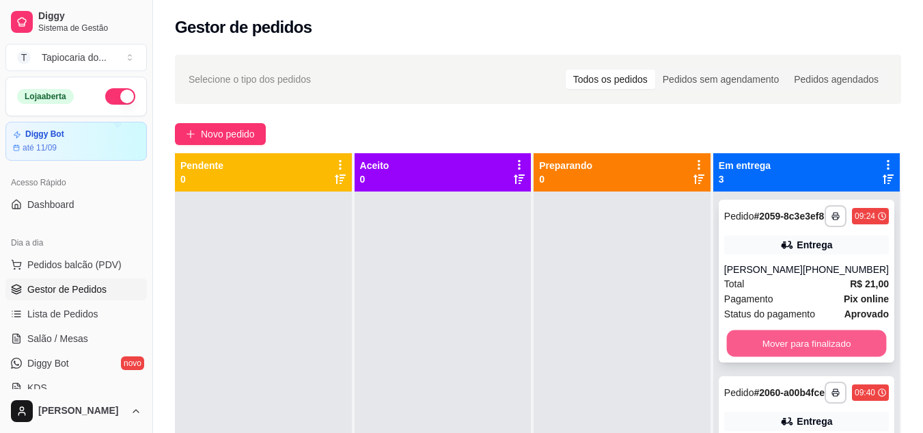
click at [784, 357] on button "Mover para finalizado" at bounding box center [806, 343] width 160 height 27
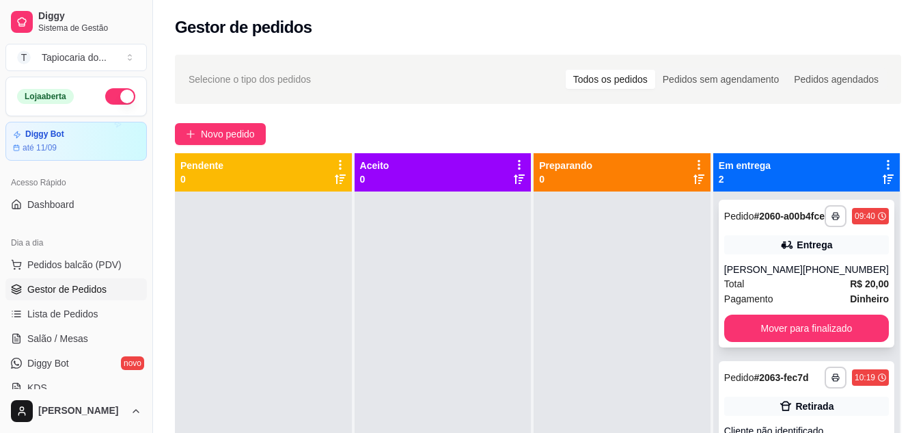
click at [801, 347] on div "**********" at bounding box center [807, 274] width 176 height 148
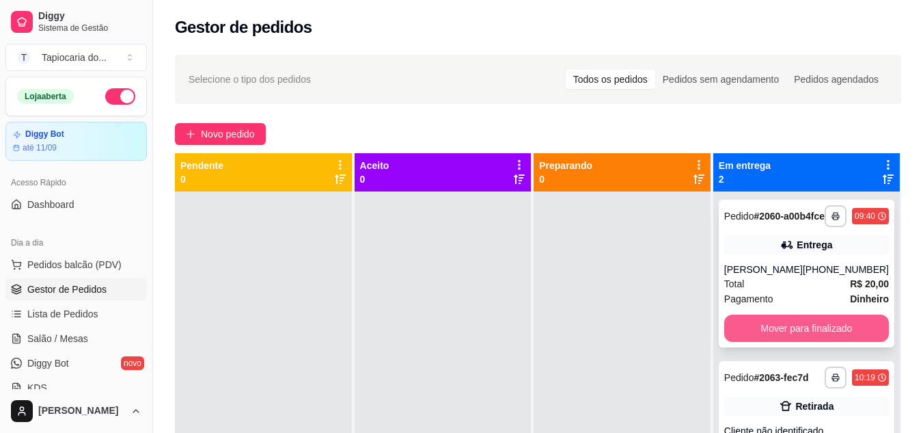
click at [828, 331] on button "Mover para finalizado" at bounding box center [806, 327] width 165 height 27
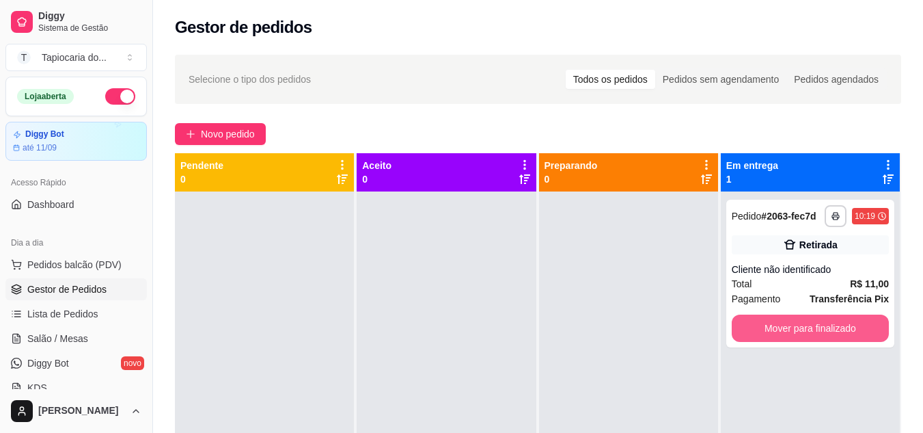
click at [828, 331] on button "Mover para finalizado" at bounding box center [810, 327] width 157 height 27
